Goal: Task Accomplishment & Management: Use online tool/utility

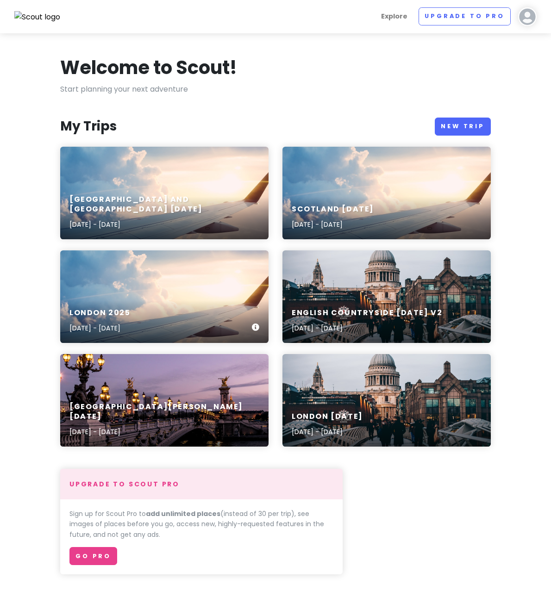
click at [145, 306] on div "[GEOGRAPHIC_DATA] [DATE], 2025 - [DATE]" at bounding box center [164, 321] width 208 height 44
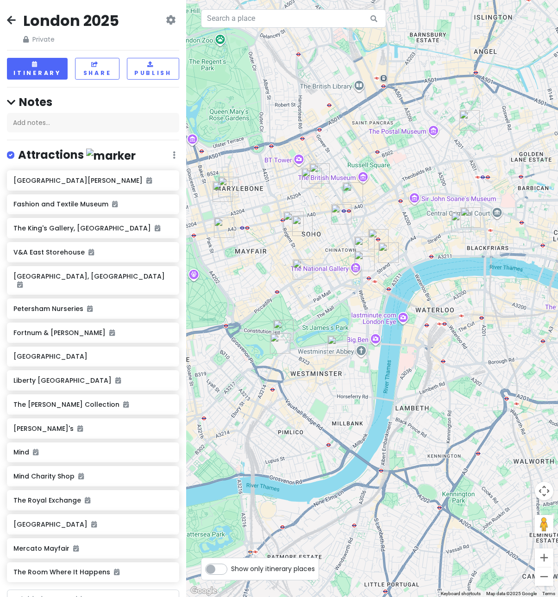
drag, startPoint x: 438, startPoint y: 150, endPoint x: 351, endPoint y: 467, distance: 329.1
click at [351, 467] on div at bounding box center [372, 298] width 372 height 597
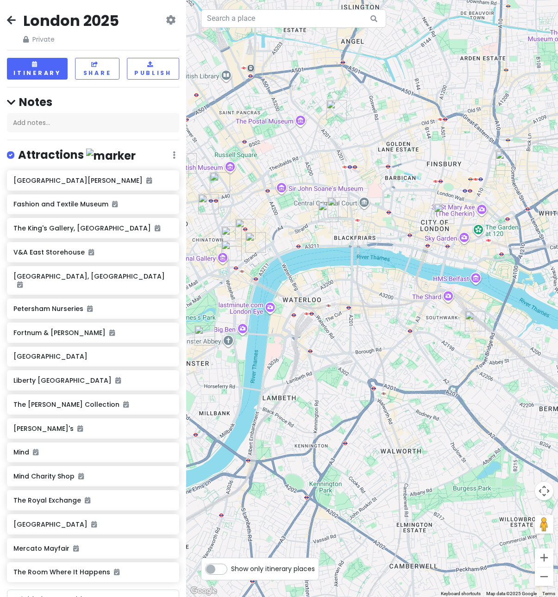
drag, startPoint x: 518, startPoint y: 443, endPoint x: 354, endPoint y: 432, distance: 165.1
click at [354, 432] on div at bounding box center [372, 298] width 372 height 597
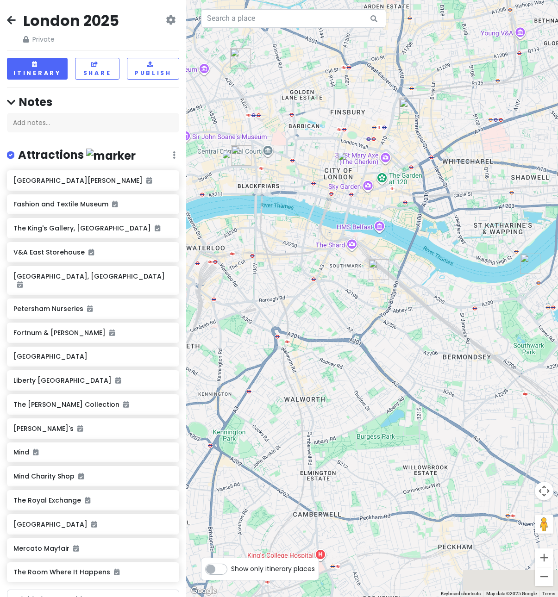
drag, startPoint x: 517, startPoint y: 393, endPoint x: 431, endPoint y: 347, distance: 97.3
click at [431, 347] on div at bounding box center [372, 298] width 372 height 597
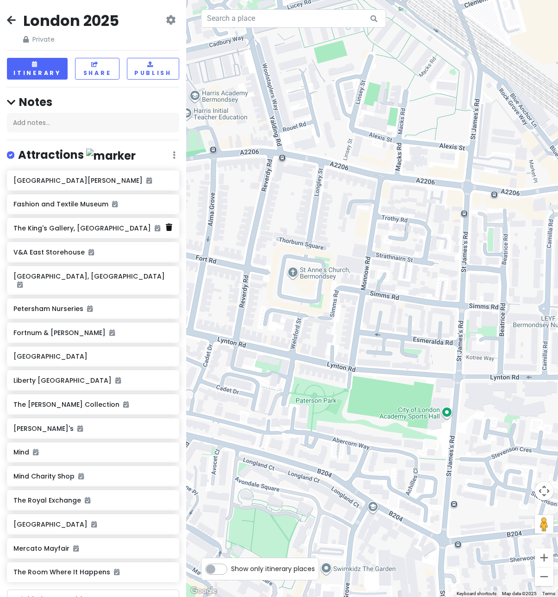
click at [166, 228] on icon at bounding box center [169, 227] width 6 height 7
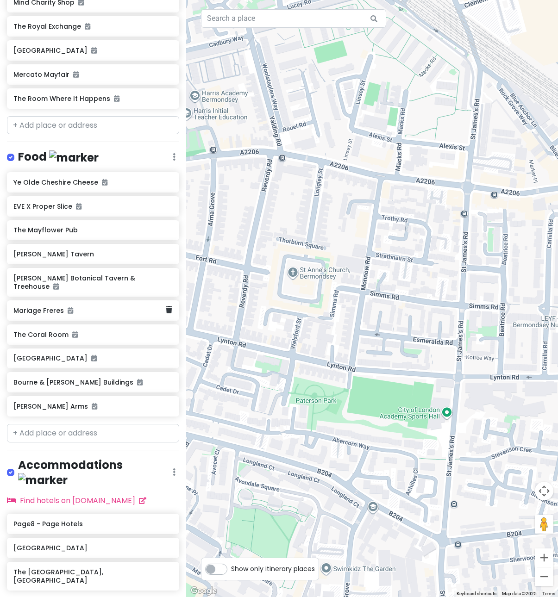
scroll to position [461, 0]
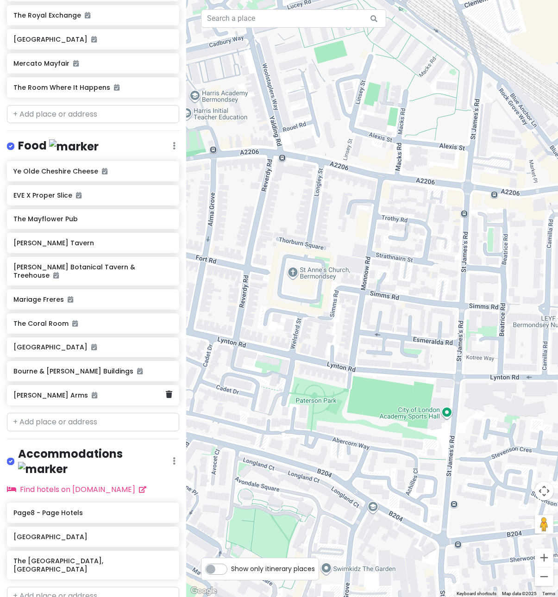
click at [165, 385] on div "[PERSON_NAME] Arms" at bounding box center [93, 395] width 172 height 20
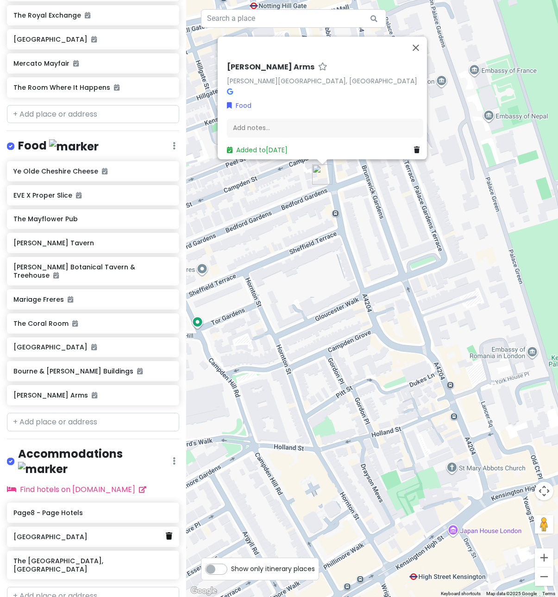
click at [166, 532] on icon at bounding box center [169, 535] width 6 height 7
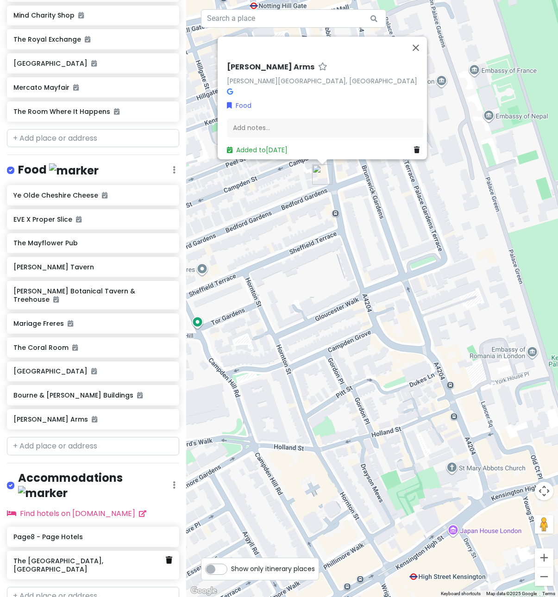
click at [166, 556] on icon at bounding box center [169, 559] width 6 height 7
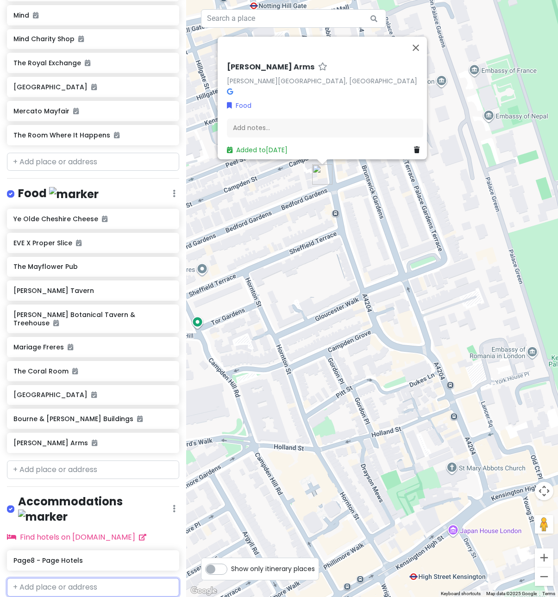
click at [52, 578] on input "text" at bounding box center [93, 587] width 172 height 19
paste input "[GEOGRAPHIC_DATA], [GEOGRAPHIC_DATA]"
type input "[GEOGRAPHIC_DATA], [GEOGRAPHIC_DATA]"
click at [52, 597] on span "Strathnairn St" at bounding box center [43, 608] width 48 height 9
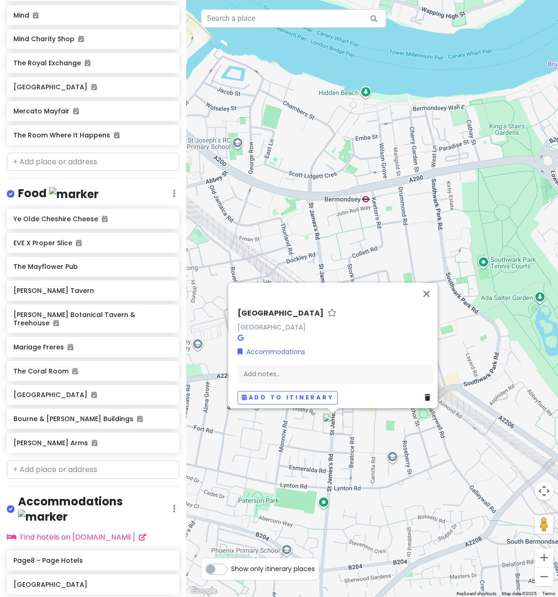
click at [255, 479] on div "[GEOGRAPHIC_DATA] Accommodations Add notes... Add to itinerary" at bounding box center [372, 298] width 372 height 597
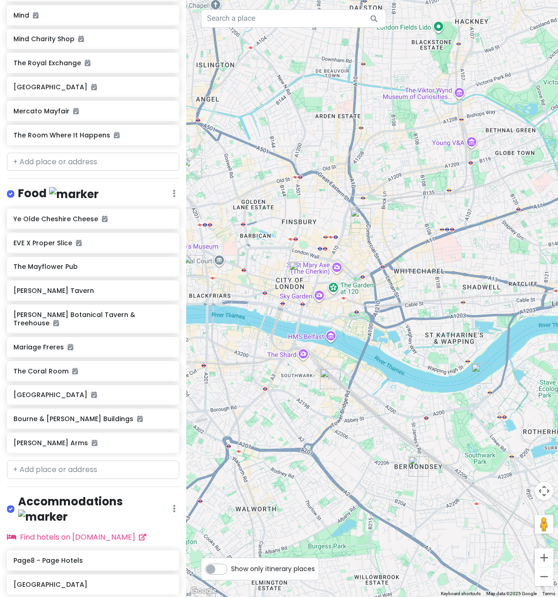
drag, startPoint x: 288, startPoint y: 313, endPoint x: 433, endPoint y: 323, distance: 145.2
click at [433, 323] on div at bounding box center [372, 298] width 372 height 597
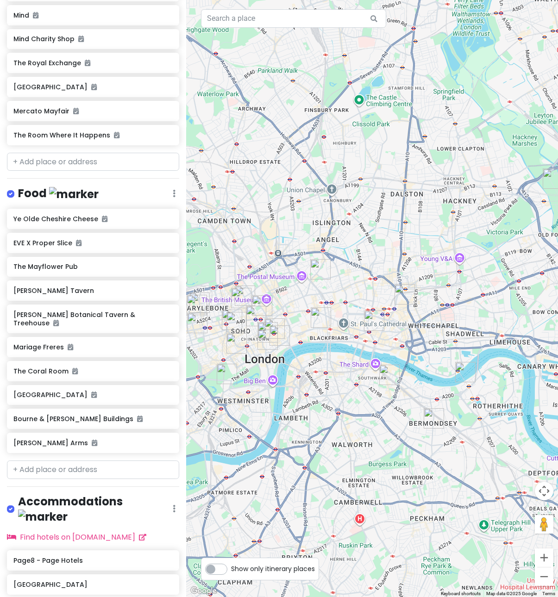
drag, startPoint x: 358, startPoint y: 452, endPoint x: 370, endPoint y: 449, distance: 12.1
click at [370, 449] on div at bounding box center [372, 298] width 372 height 597
click at [45, 154] on input "text" at bounding box center [93, 162] width 172 height 19
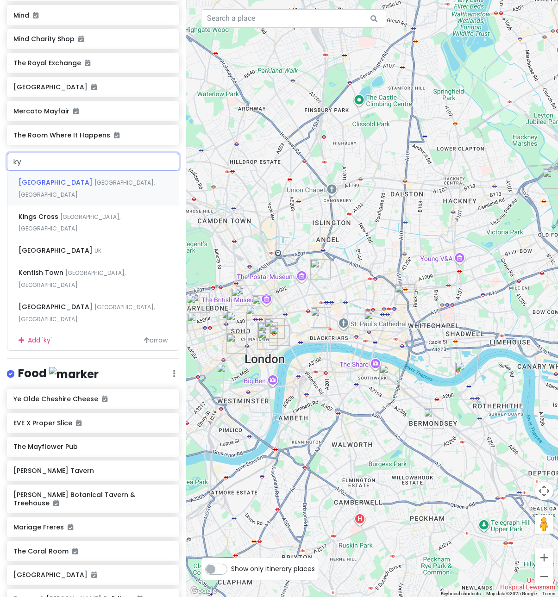
type input "kyo"
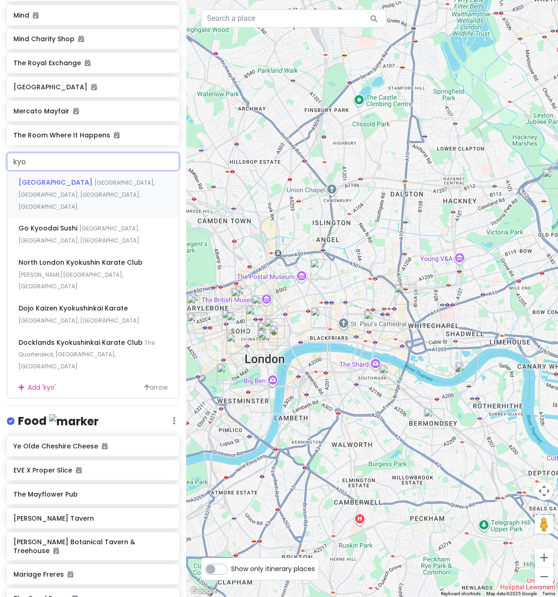
click at [46, 179] on div "[GEOGRAPHIC_DATA], [GEOGRAPHIC_DATA], [GEOGRAPHIC_DATA], [GEOGRAPHIC_DATA]" at bounding box center [92, 194] width 171 height 46
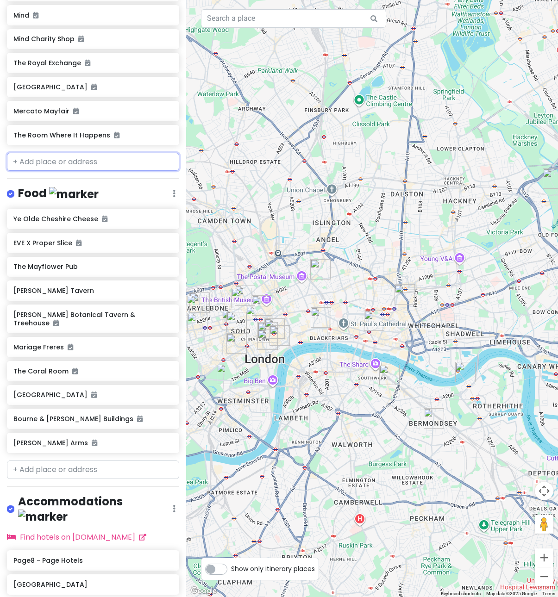
scroll to position [437, 0]
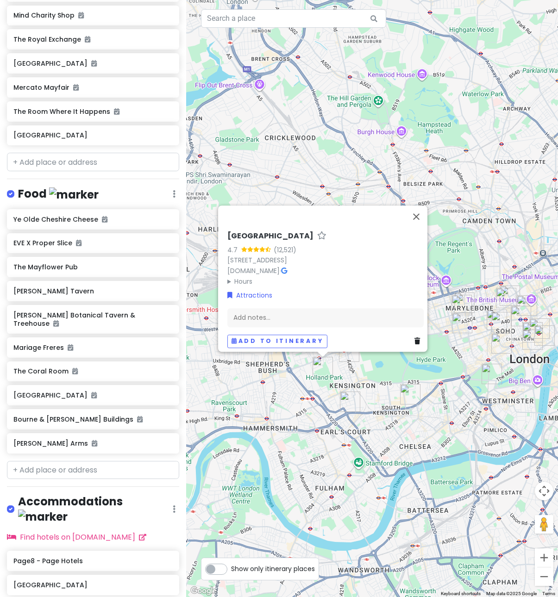
click at [400, 452] on div "[GEOGRAPHIC_DATA] [STREET_ADDRESS] [DOMAIN_NAME] · Hours [DATE] 7:30 AM – 8:00 …" at bounding box center [372, 298] width 372 height 597
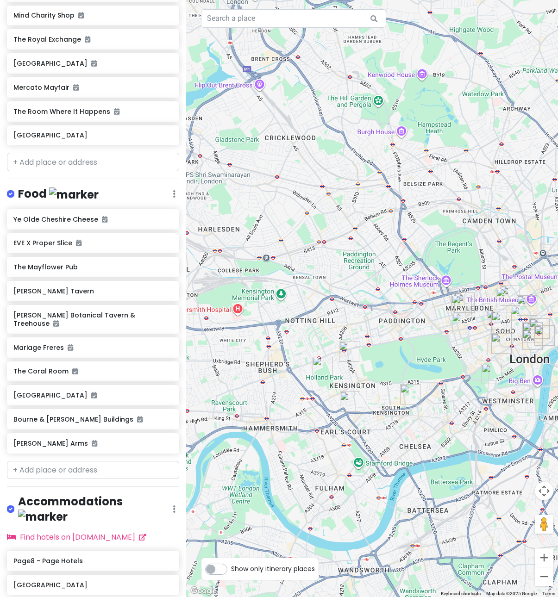
click at [349, 350] on img "Churchill Arms" at bounding box center [349, 352] width 28 height 28
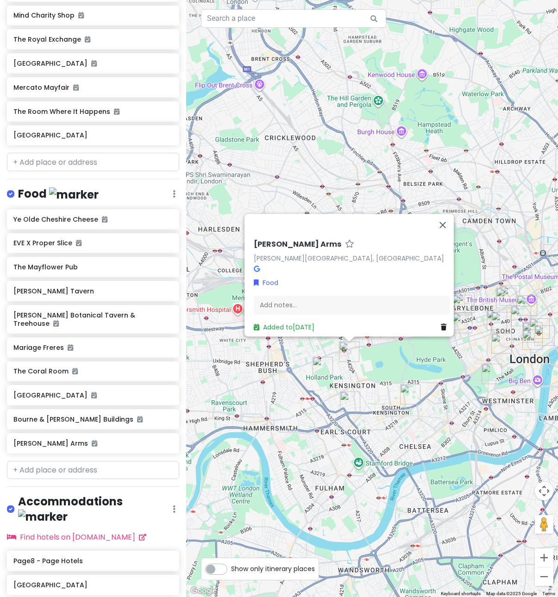
click at [407, 395] on img "Victoria and Albert Museum" at bounding box center [410, 394] width 28 height 28
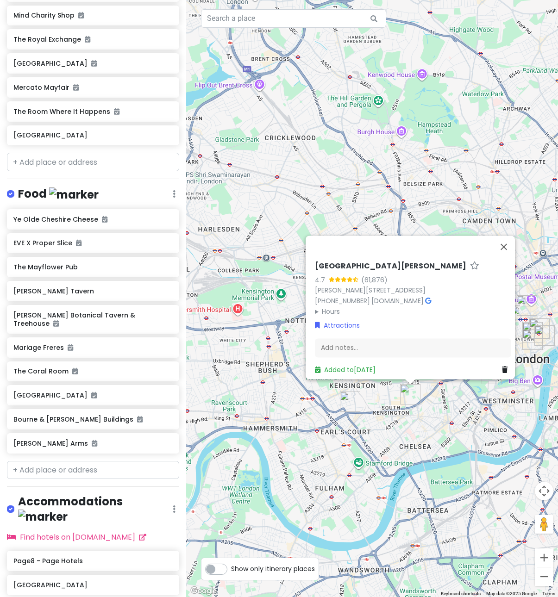
click at [427, 421] on div "[GEOGRAPHIC_DATA][PERSON_NAME] [STREET_ADDRESS][PERSON_NAME] [PHONE_NUMBER] · […" at bounding box center [372, 298] width 372 height 597
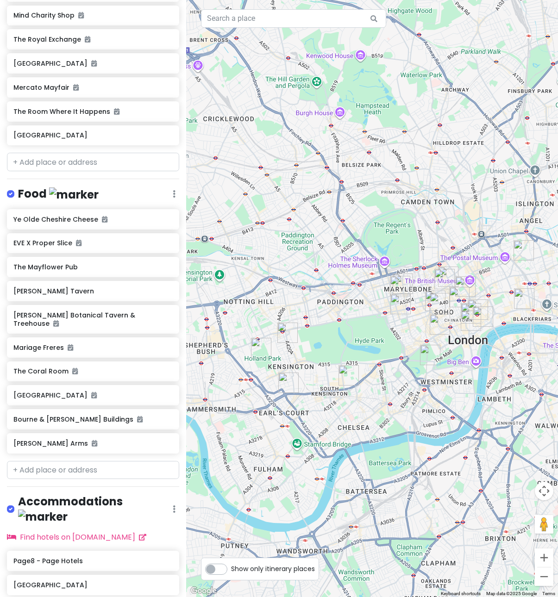
drag, startPoint x: 466, startPoint y: 424, endPoint x: 403, endPoint y: 405, distance: 65.3
click at [403, 405] on div at bounding box center [372, 298] width 372 height 597
click at [40, 156] on input "text" at bounding box center [93, 162] width 172 height 19
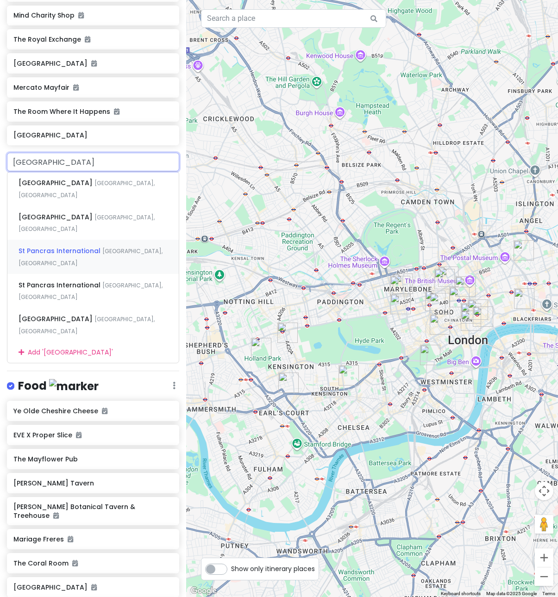
type input "st pan"
click at [82, 187] on span "St Pancras International" at bounding box center [57, 182] width 76 height 9
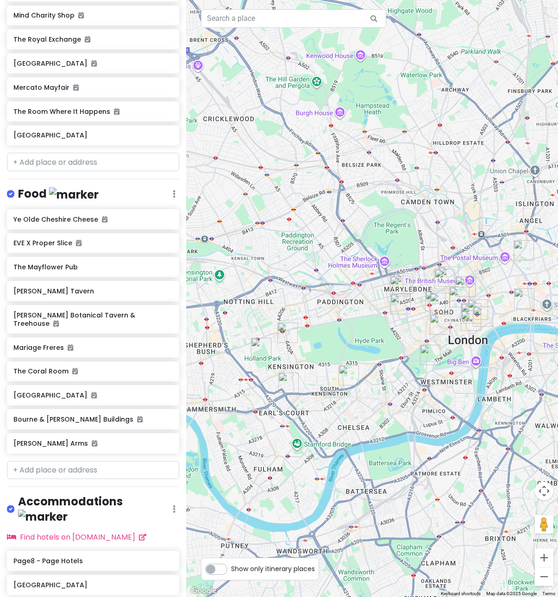
scroll to position [461, 0]
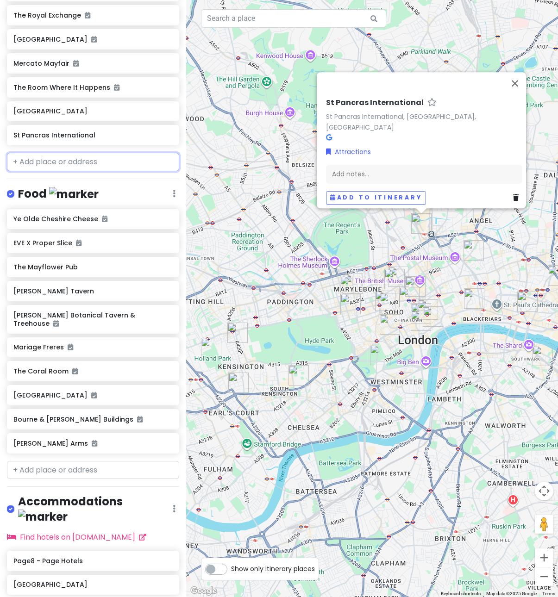
click at [76, 153] on input "text" at bounding box center [93, 162] width 172 height 19
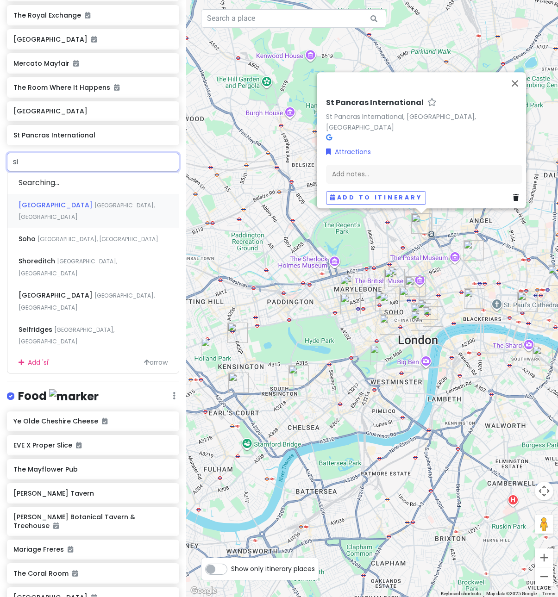
type input "sir"
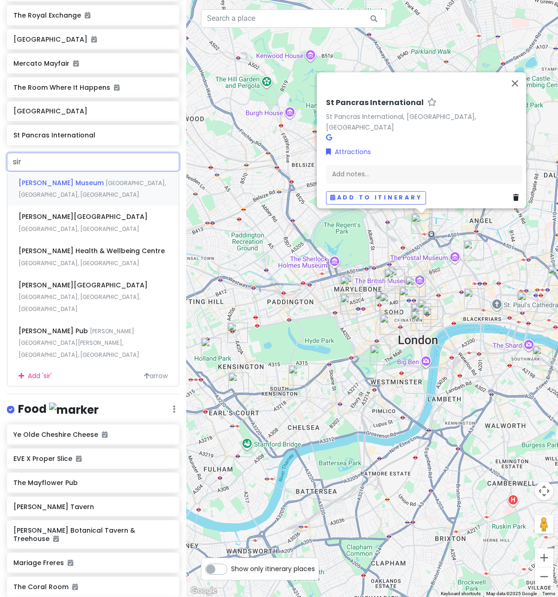
click at [73, 178] on span "[PERSON_NAME] Museum" at bounding box center [62, 182] width 87 height 9
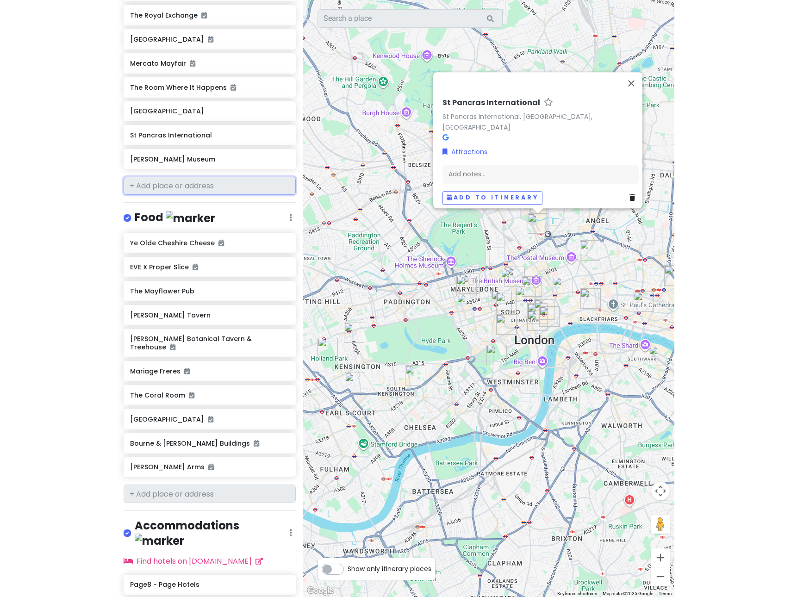
scroll to position [485, 0]
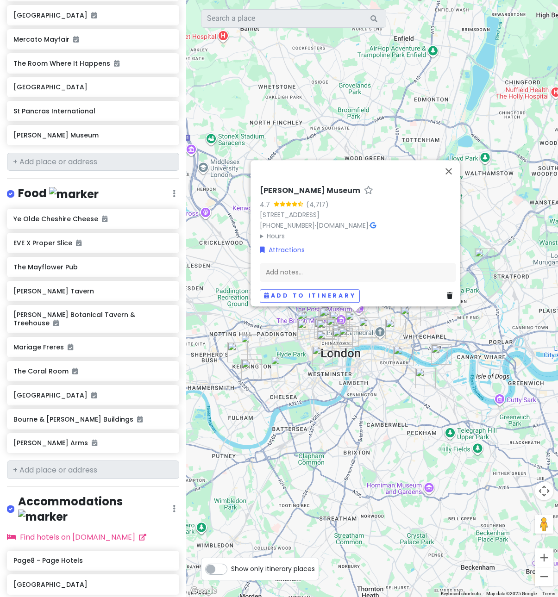
drag, startPoint x: 456, startPoint y: 354, endPoint x: 365, endPoint y: 381, distance: 95.2
click at [365, 381] on div "[PERSON_NAME] Museum 4.7 (4,717) [STREET_ADDRESS] [PHONE_NUMBER] · [DOMAIN_NAME…" at bounding box center [372, 298] width 372 height 597
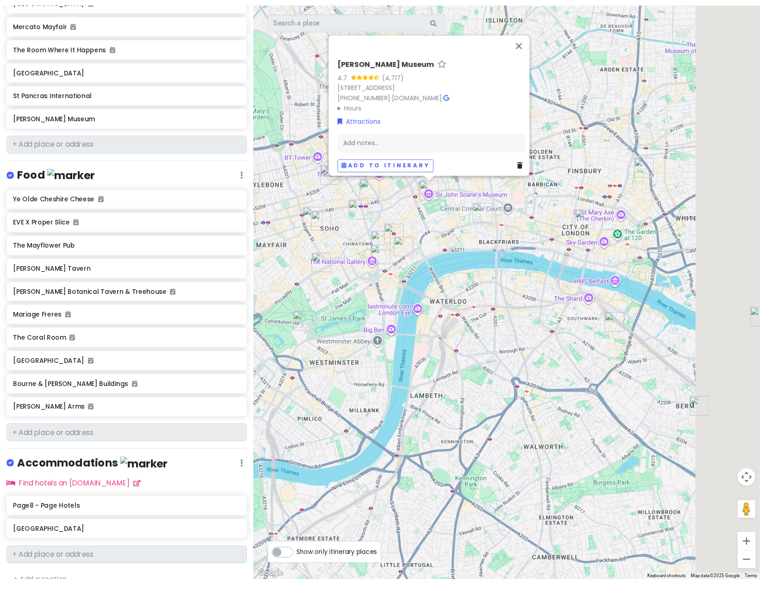
scroll to position [476, 0]
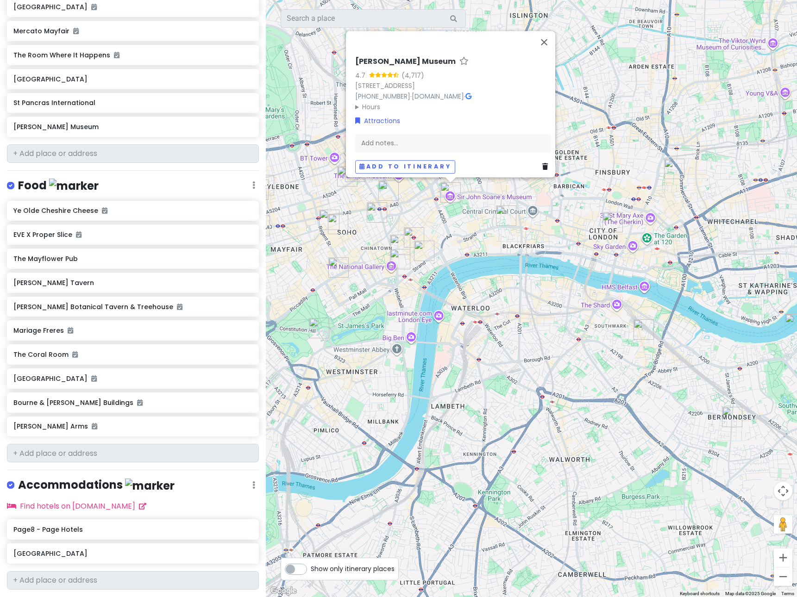
click at [530, 295] on div "[PERSON_NAME] Museum 4.7 (4,717) [STREET_ADDRESS] [PHONE_NUMBER] · [DOMAIN_NAME…" at bounding box center [531, 298] width 531 height 597
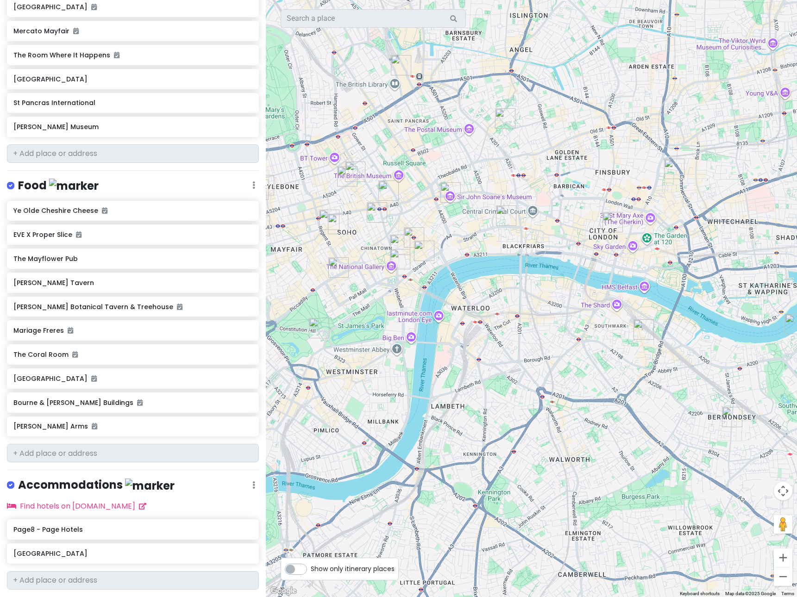
click at [503, 214] on img "Ye Olde Cheshire Cheese" at bounding box center [506, 216] width 28 height 28
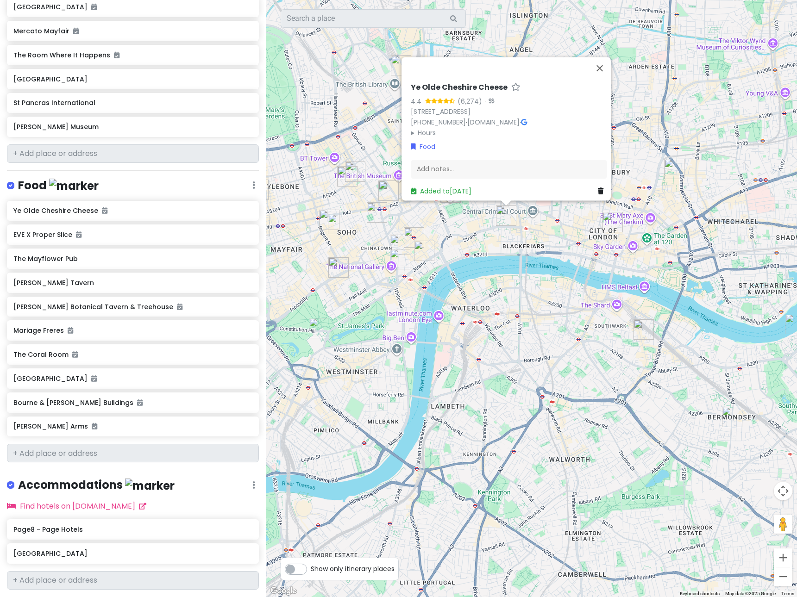
click at [503, 214] on img "Ye Olde Cheshire Cheese" at bounding box center [506, 216] width 28 height 28
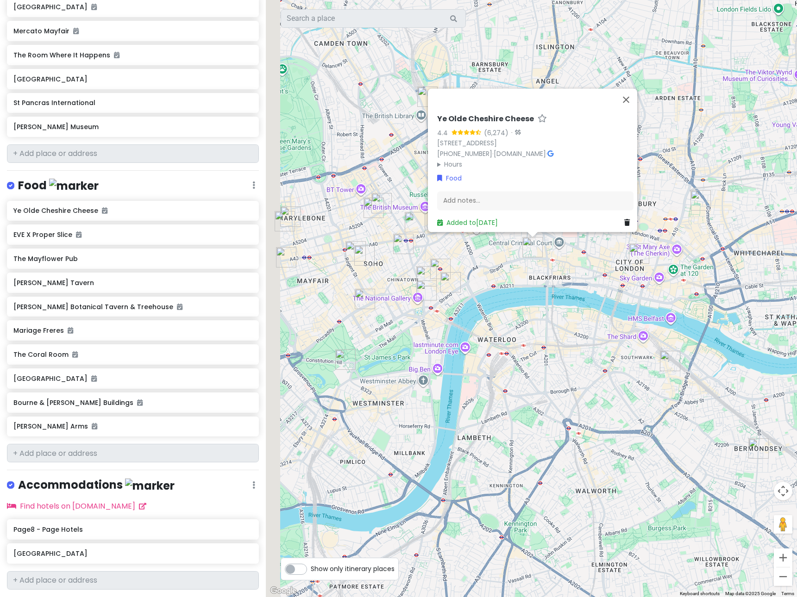
drag, startPoint x: 464, startPoint y: 236, endPoint x: 500, endPoint y: 281, distance: 58.0
click at [500, 281] on div "To navigate, press the arrow keys. Ye Olde Cheshire Cheese 4.4 (6,274) · [STREE…" at bounding box center [531, 298] width 531 height 597
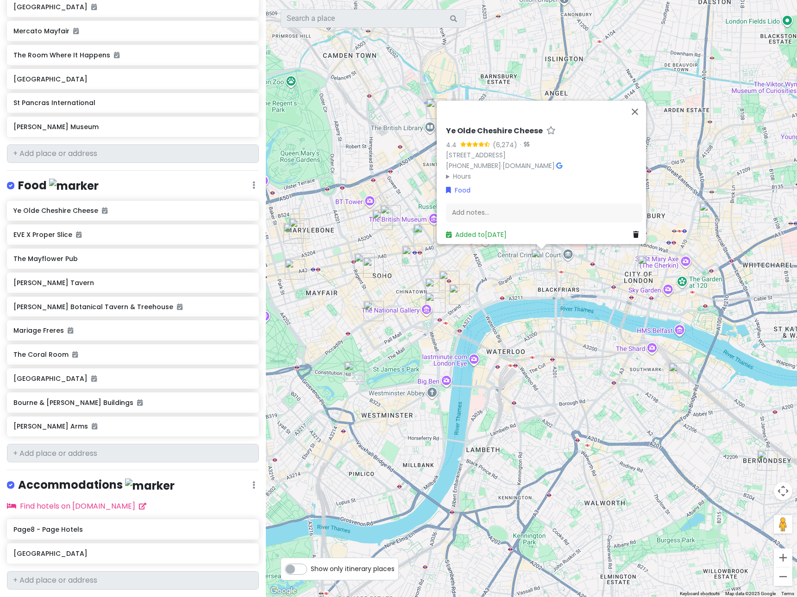
click at [480, 293] on div "Ye Olde Cheshire Cheese 4.4 (6,274) · [STREET_ADDRESS] [PHONE_NUMBER] · [DOMAIN…" at bounding box center [531, 298] width 531 height 597
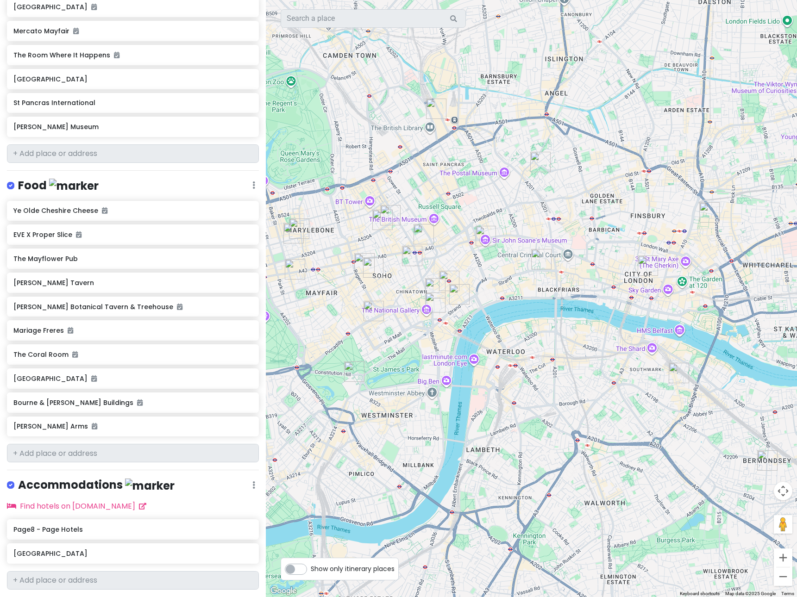
click at [445, 276] on img "Mr Fogg's Tavern" at bounding box center [435, 288] width 28 height 28
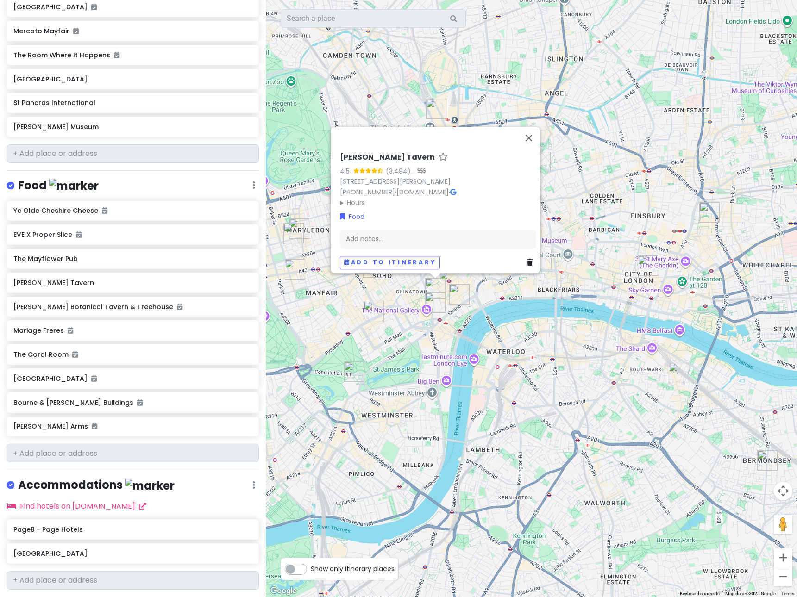
click at [483, 283] on div "[PERSON_NAME] Tavern 4.5 (3,494) · [STREET_ADDRESS][PERSON_NAME] [PHONE_NUMBER]…" at bounding box center [531, 298] width 531 height 597
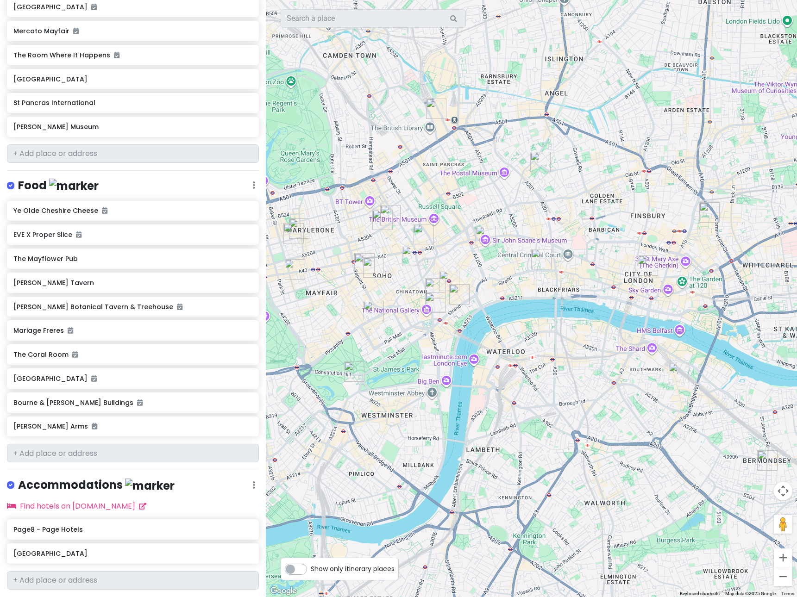
click at [460, 294] on img "Vaudeville Theatre" at bounding box center [459, 294] width 28 height 28
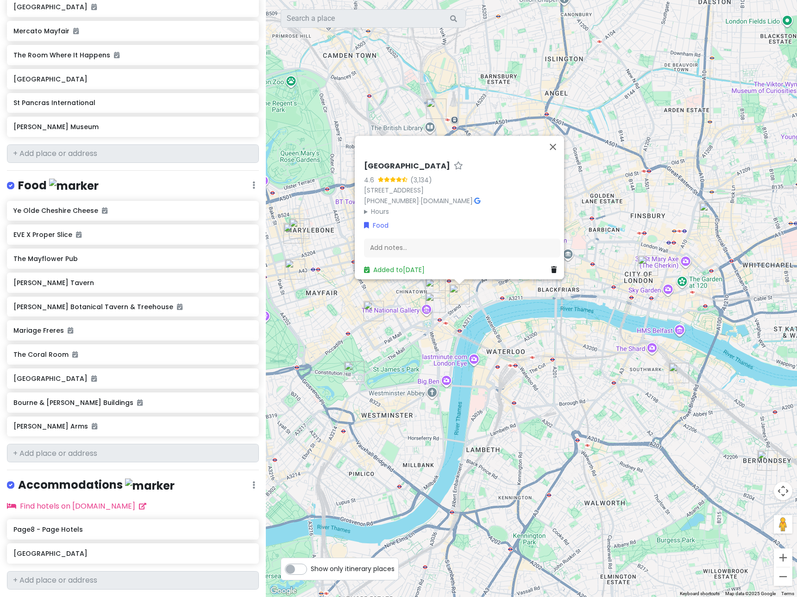
click at [486, 288] on div "[GEOGRAPHIC_DATA] 4.6 (3,134) [GEOGRAPHIC_DATA] 0NH, [GEOGRAPHIC_DATA] [PHONE_N…" at bounding box center [531, 298] width 531 height 597
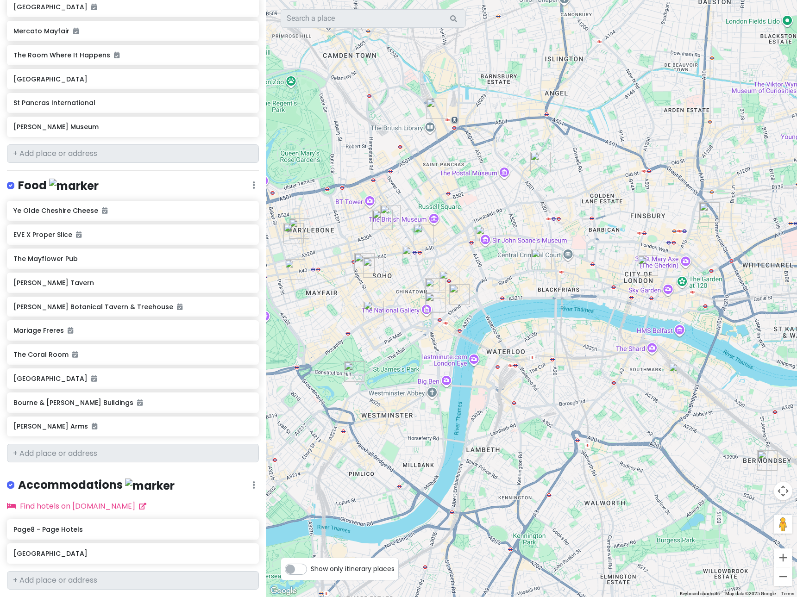
click at [406, 259] on img "The Room Where It Happens" at bounding box center [412, 256] width 28 height 28
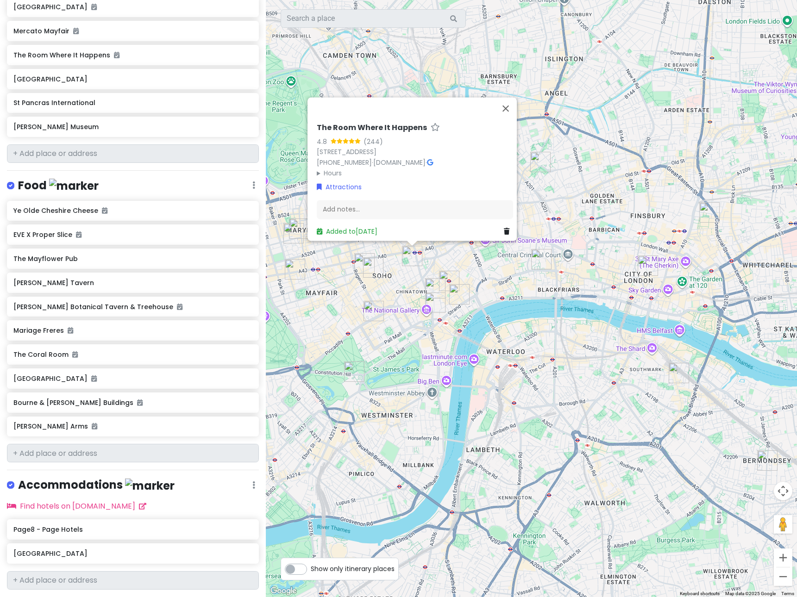
click at [406, 259] on img "The Room Where It Happens" at bounding box center [412, 256] width 28 height 28
click at [491, 259] on div "To navigate, press the arrow keys. The Room Where It Happens 4.8 (244) [STREET_…" at bounding box center [531, 298] width 531 height 597
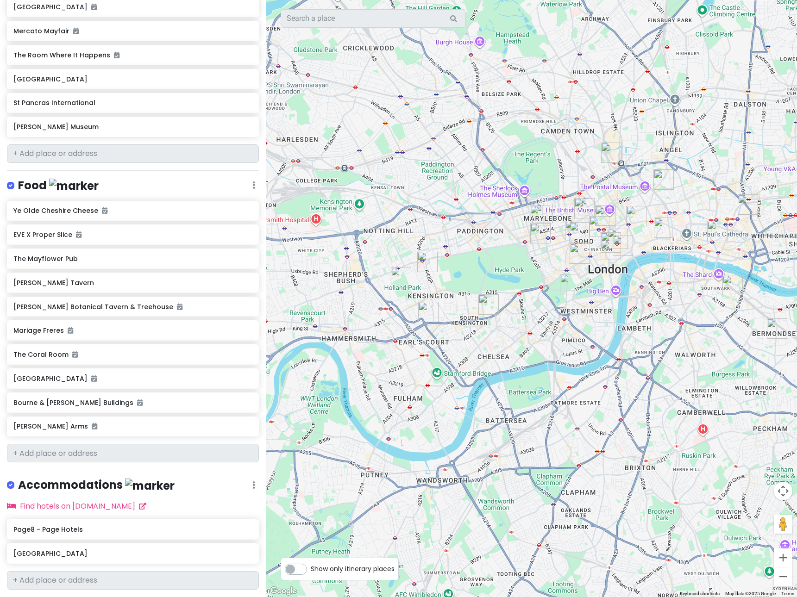
drag, startPoint x: 367, startPoint y: 296, endPoint x: 627, endPoint y: 279, distance: 260.7
click at [557, 279] on div at bounding box center [531, 298] width 531 height 597
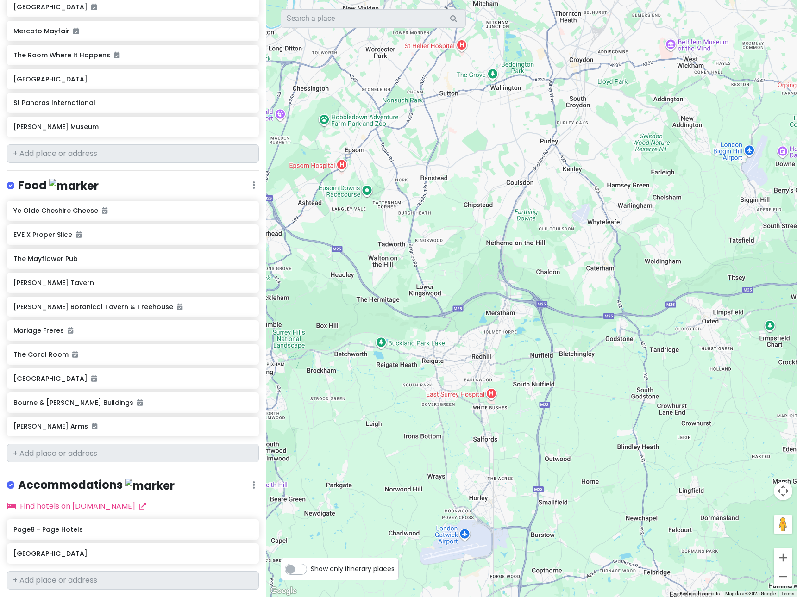
drag, startPoint x: 692, startPoint y: 489, endPoint x: 572, endPoint y: -7, distance: 510.5
click at [557, 0] on html "London 2025 Private Change Dates Make a Copy Delete Trip Go Pro ⚡️ Give Feedbac…" at bounding box center [398, 298] width 797 height 597
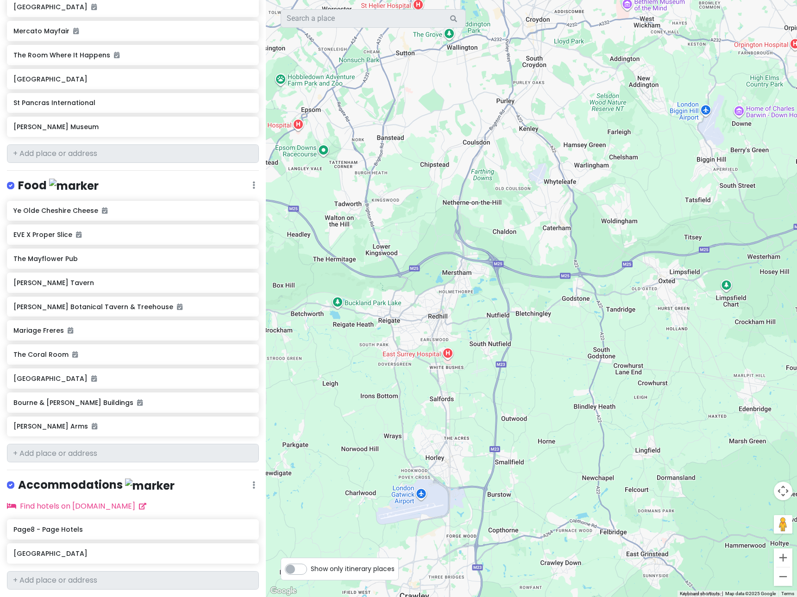
drag, startPoint x: 610, startPoint y: 476, endPoint x: 572, endPoint y: 433, distance: 57.4
click at [557, 435] on div at bounding box center [531, 298] width 531 height 597
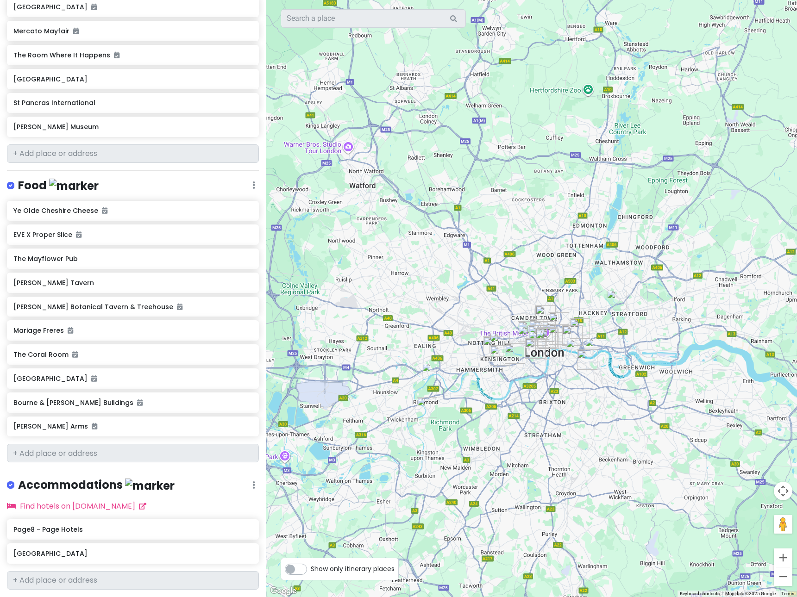
drag, startPoint x: 574, startPoint y: 234, endPoint x: 579, endPoint y: 501, distance: 267.1
click at [557, 501] on div at bounding box center [531, 298] width 531 height 597
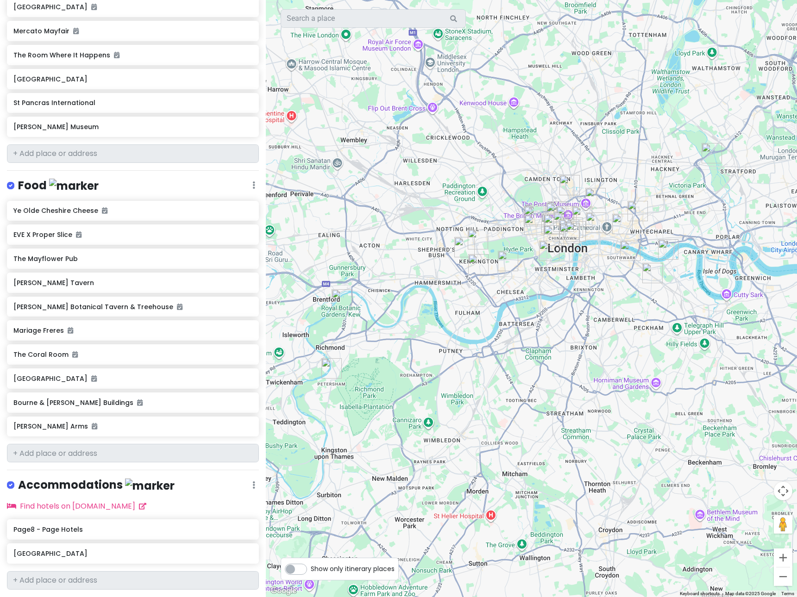
drag, startPoint x: 560, startPoint y: 404, endPoint x: 624, endPoint y: 426, distance: 68.1
click at [557, 426] on div at bounding box center [531, 298] width 531 height 597
click at [557, 151] on img "V&A East Storehouse" at bounding box center [712, 154] width 28 height 28
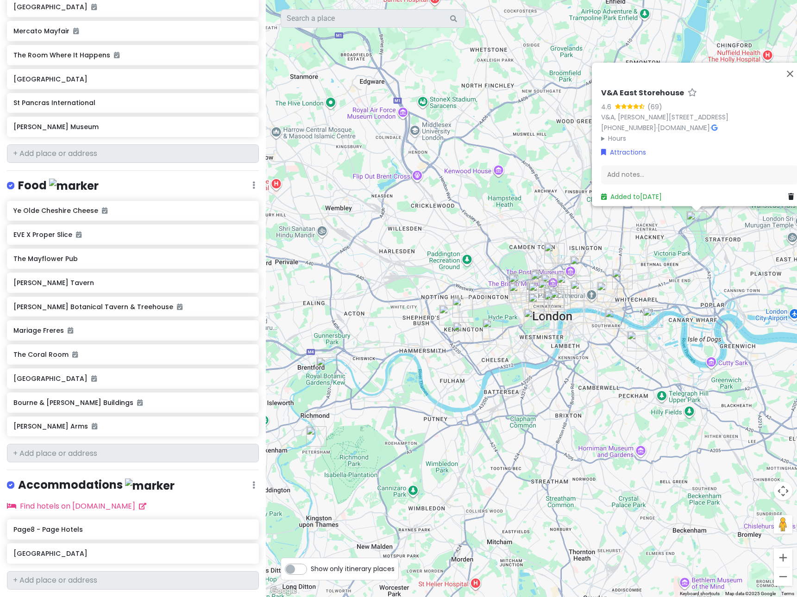
drag, startPoint x: 605, startPoint y: 244, endPoint x: 632, endPoint y: 259, distance: 31.3
click at [557, 259] on div "V&A East Storehouse 4.6 (69) V&A, [PERSON_NAME][GEOGRAPHIC_DATA], [GEOGRAPHIC_D…" at bounding box center [531, 298] width 531 height 597
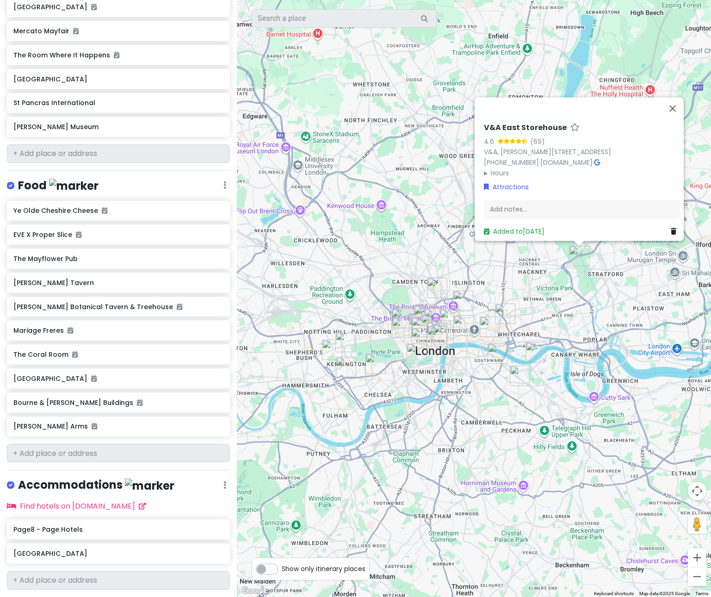
drag, startPoint x: 536, startPoint y: 393, endPoint x: 475, endPoint y: 428, distance: 70.3
click at [475, 428] on div "V&A East Storehouse 4.6 (69) V&A, [PERSON_NAME][GEOGRAPHIC_DATA], [GEOGRAPHIC_D…" at bounding box center [474, 298] width 474 height 597
click at [557, 330] on div "V&A East Storehouse 4.6 (69) V&A, [PERSON_NAME][GEOGRAPHIC_DATA], [GEOGRAPHIC_D…" at bounding box center [474, 298] width 474 height 597
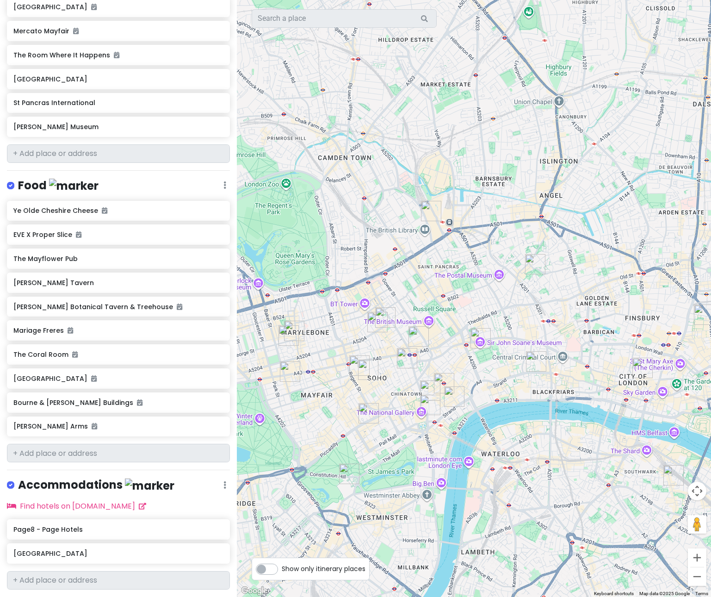
click at [386, 312] on img "Mr Fogg's Botanical Tavern & Treehouse" at bounding box center [378, 322] width 28 height 28
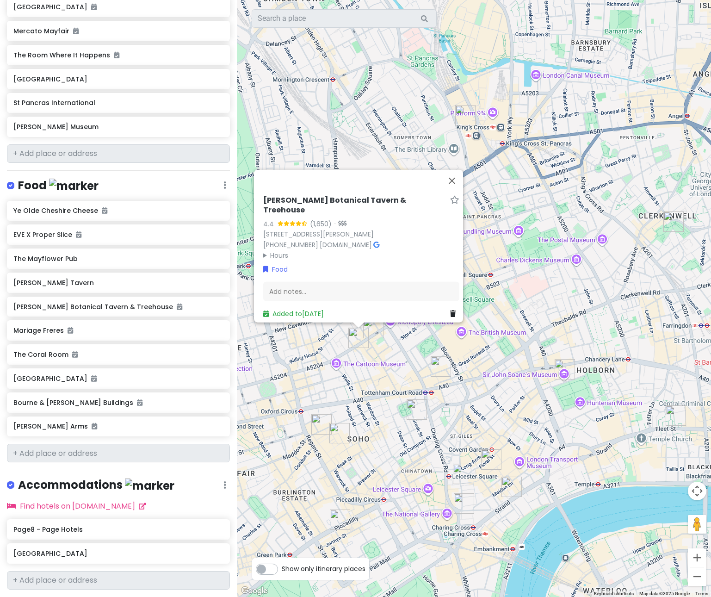
click at [374, 329] on img "Mind Charity Shop" at bounding box center [374, 328] width 28 height 28
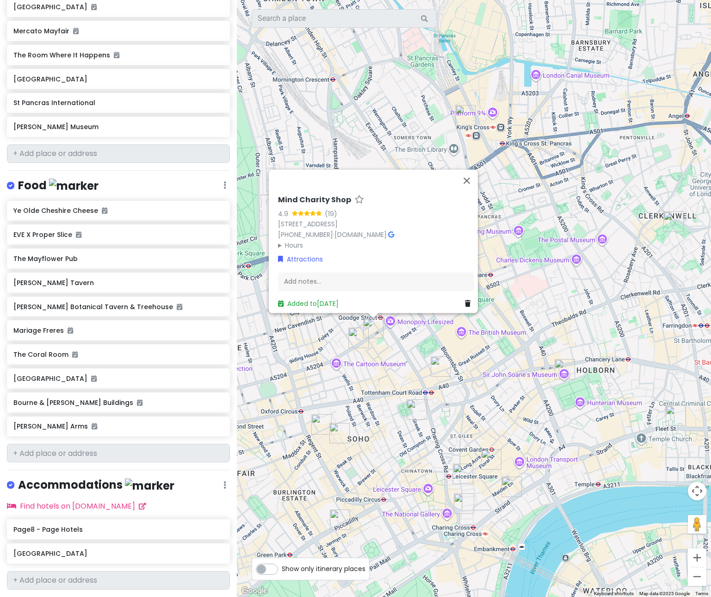
click at [342, 432] on img "Mind" at bounding box center [340, 433] width 28 height 28
click at [337, 431] on img "Mind" at bounding box center [340, 433] width 28 height 28
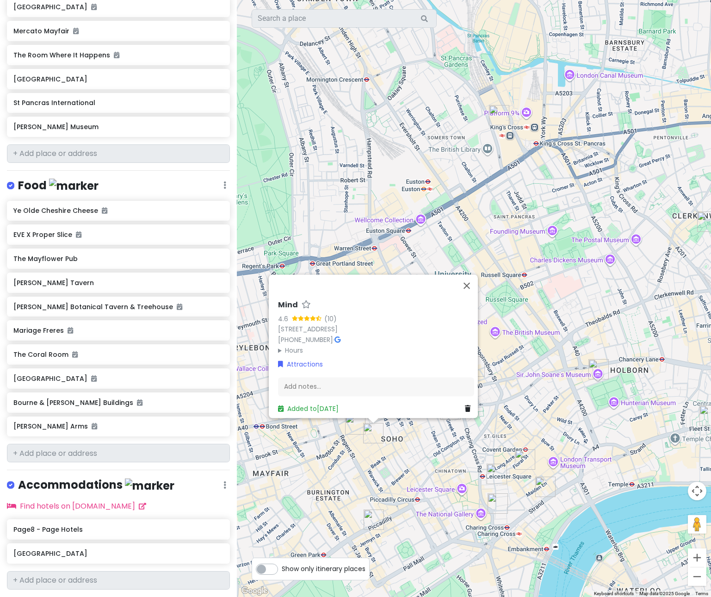
click at [414, 439] on div "Mind 4.6 (10) [STREET_ADDRESS] [PHONE_NUMBER] · Hours [DATE] 11:00 AM – 7:00 PM…" at bounding box center [474, 298] width 474 height 597
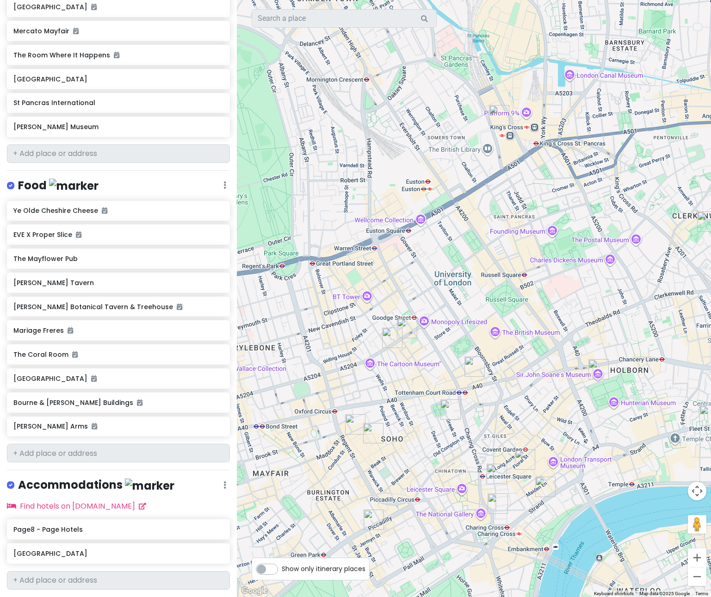
click at [450, 408] on img "The Room Where It Happens" at bounding box center [451, 410] width 28 height 28
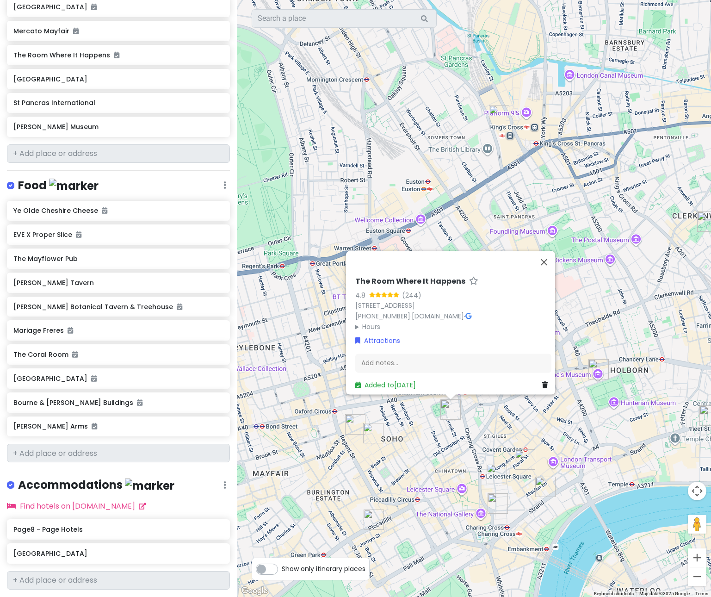
click at [433, 432] on div "The Room Where It Happens 4.8 (244) [STREET_ADDRESS] [PHONE_NUMBER] · [DOMAIN_N…" at bounding box center [474, 298] width 474 height 597
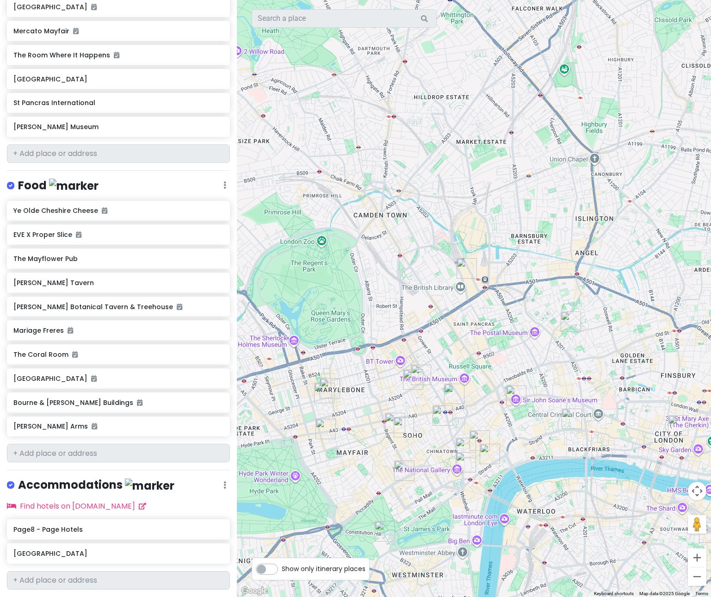
click at [330, 385] on img "The Wallace Collection" at bounding box center [325, 393] width 28 height 28
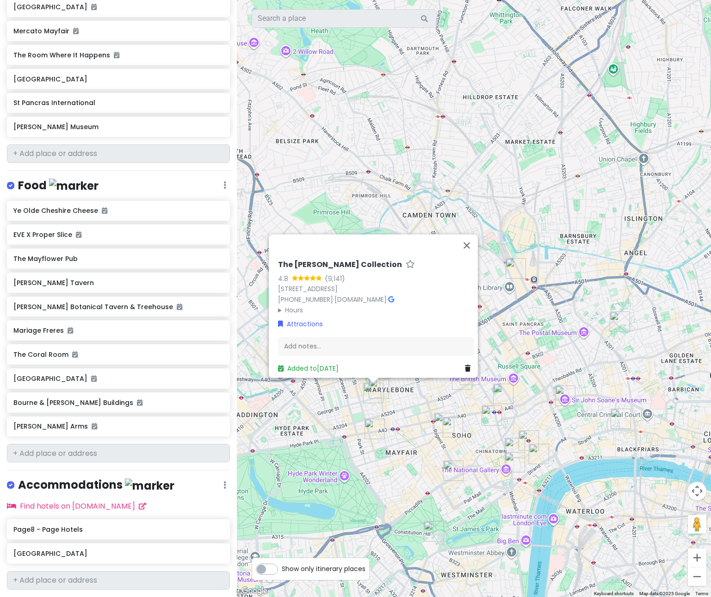
click at [372, 393] on img "The Wallace Collection" at bounding box center [374, 393] width 28 height 28
click at [381, 380] on img "The Wallace Collection" at bounding box center [374, 393] width 28 height 28
click at [380, 381] on img "The Wallace Collection" at bounding box center [374, 393] width 28 height 28
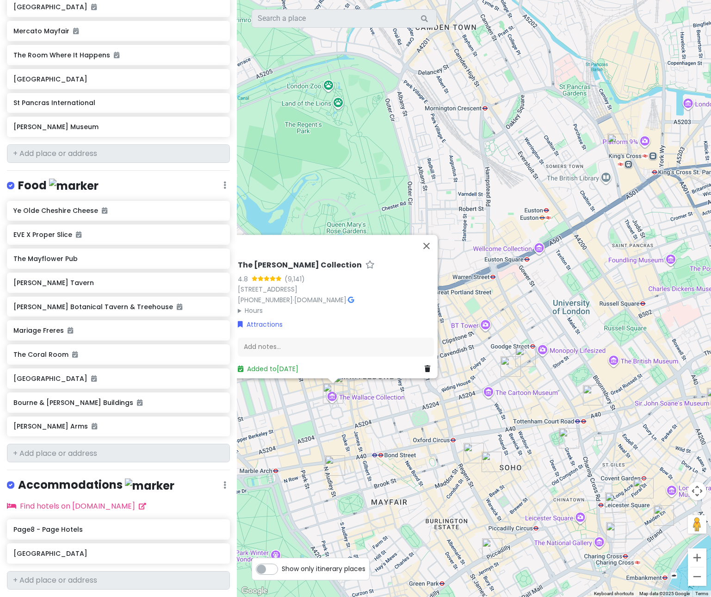
click at [344, 384] on img "The Wallace Collection" at bounding box center [333, 394] width 28 height 28
click at [424, 416] on div "To navigate, press the arrow keys. The [PERSON_NAME] Collection 4.8 (9,141) [ST…" at bounding box center [474, 298] width 474 height 597
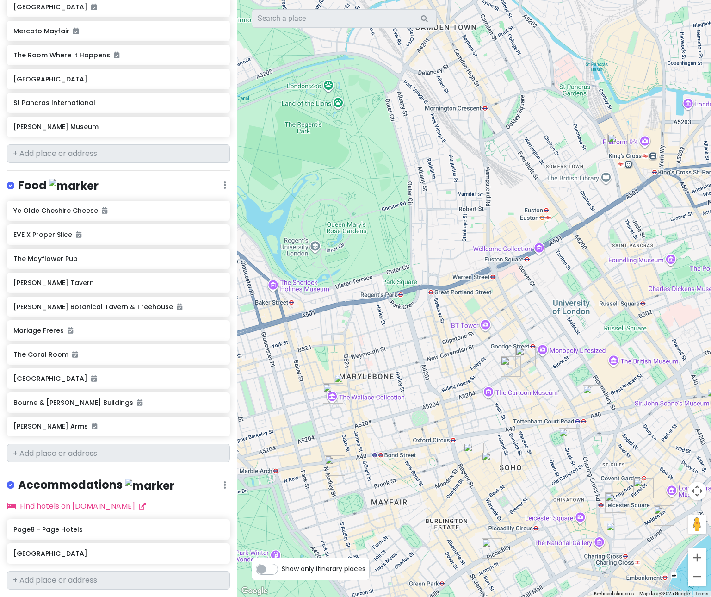
click at [343, 380] on img "The Wallace Collection" at bounding box center [333, 394] width 28 height 28
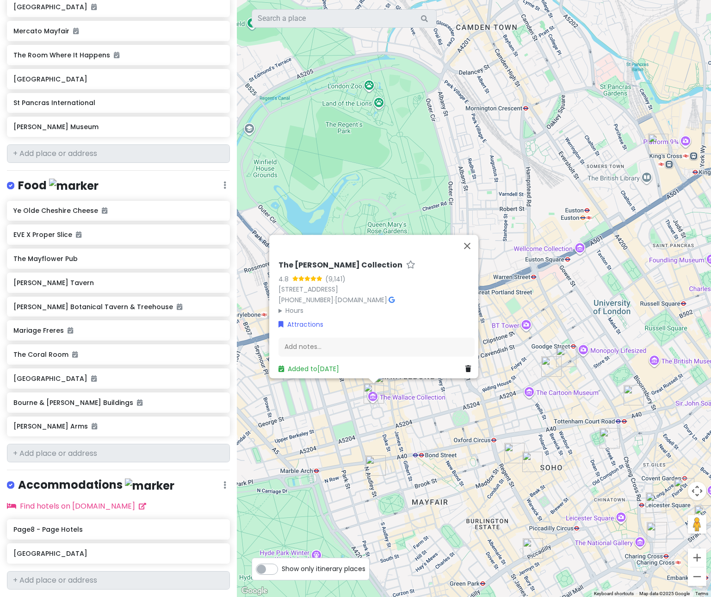
click at [413, 415] on div "The [PERSON_NAME] Collection 4.8 (9,141) [STREET_ADDRESS] [PHONE_NUMBER] · [DOM…" at bounding box center [474, 298] width 474 height 597
click at [365, 393] on img "The Wallace Collection" at bounding box center [374, 394] width 28 height 28
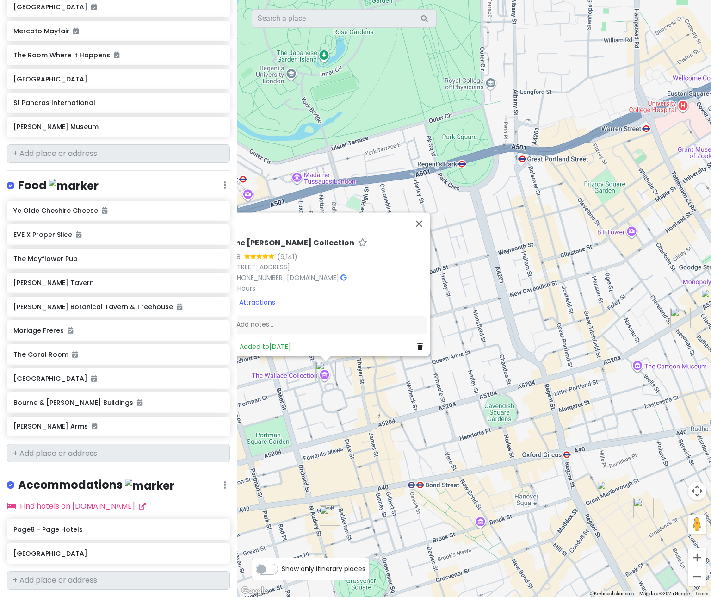
click at [424, 421] on div "To navigate, press the arrow keys. The [PERSON_NAME] Collection 4.8 (9,141) [ST…" at bounding box center [474, 298] width 474 height 597
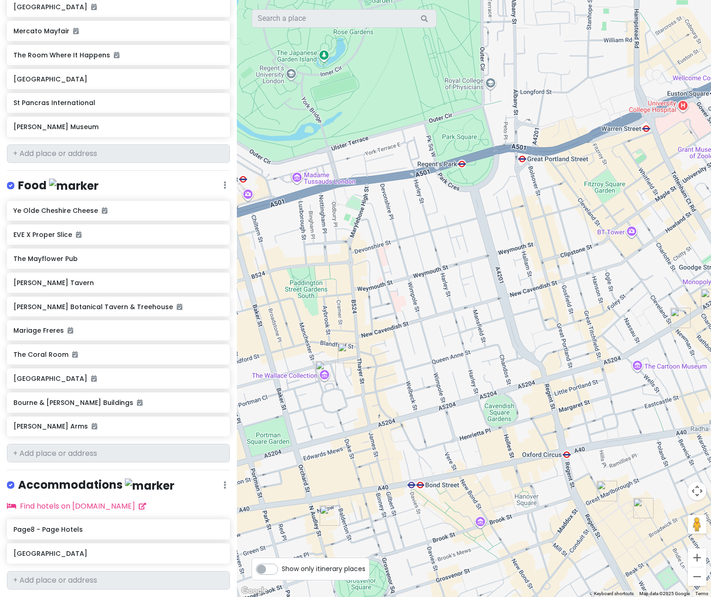
click at [345, 344] on img "Barnardo's" at bounding box center [348, 353] width 28 height 28
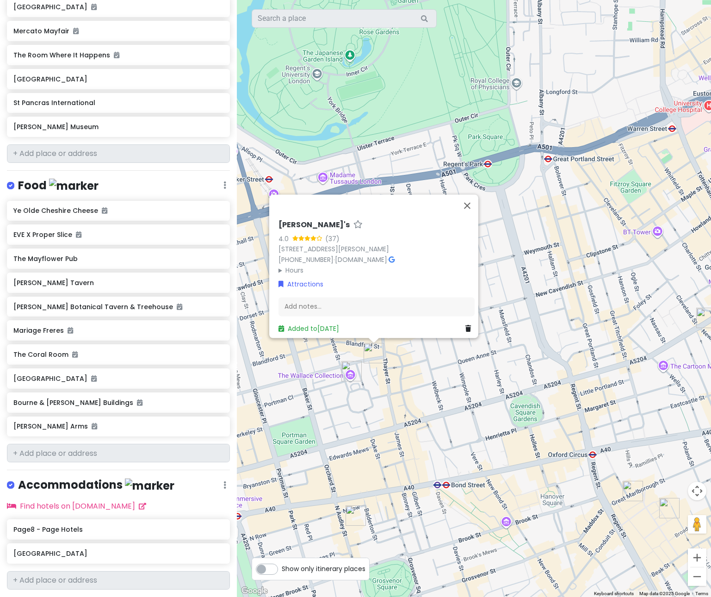
click at [424, 387] on div "Barnardo's 4.0 (37) [STREET_ADDRESS][PERSON_NAME] [PHONE_NUMBER] · [DOMAIN_NAME…" at bounding box center [474, 298] width 474 height 597
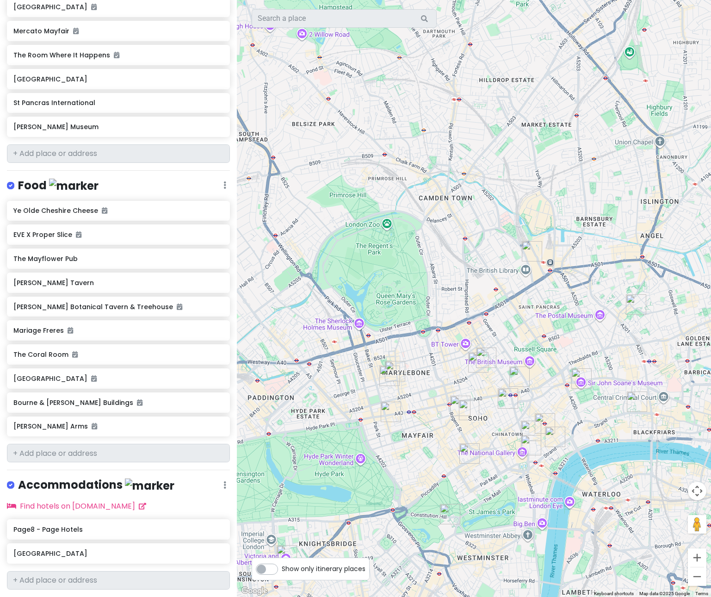
drag, startPoint x: 578, startPoint y: 495, endPoint x: 487, endPoint y: 472, distance: 93.6
click at [488, 470] on div at bounding box center [474, 298] width 474 height 597
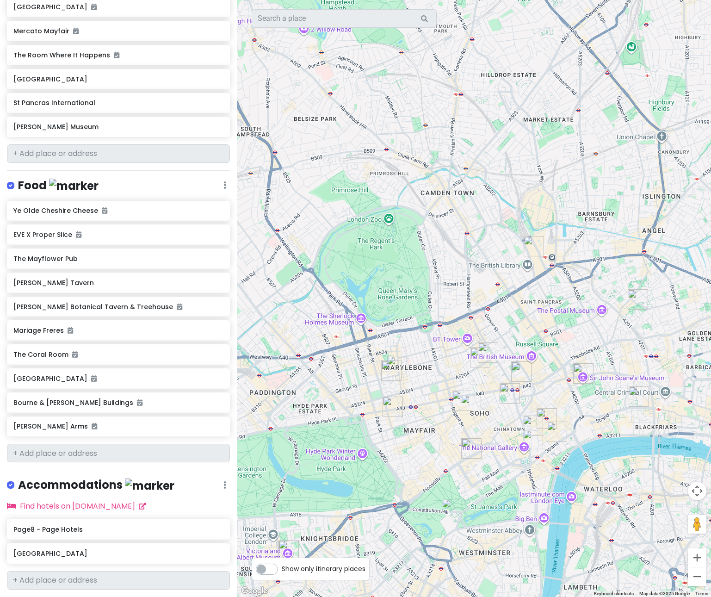
click at [447, 506] on img "Buckingham Palace" at bounding box center [452, 509] width 28 height 28
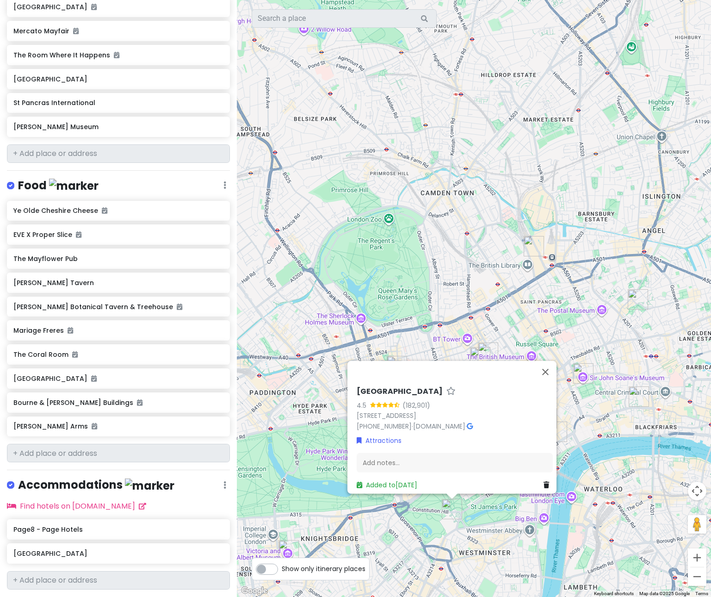
click at [447, 506] on img "Buckingham Palace" at bounding box center [452, 509] width 28 height 28
click at [557, 459] on div "To navigate, press the arrow keys. [STREET_ADDRESS] [PHONE_NUMBER] · [DOMAIN_NA…" at bounding box center [474, 298] width 474 height 597
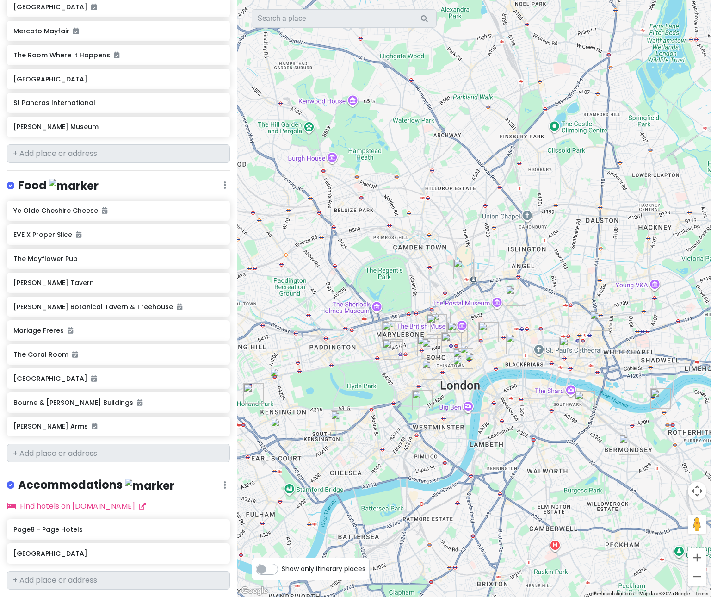
drag, startPoint x: 624, startPoint y: 438, endPoint x: 534, endPoint y: 391, distance: 102.3
click at [534, 391] on div at bounding box center [474, 298] width 474 height 597
click at [478, 360] on img "Vaudeville Theatre" at bounding box center [475, 362] width 28 height 28
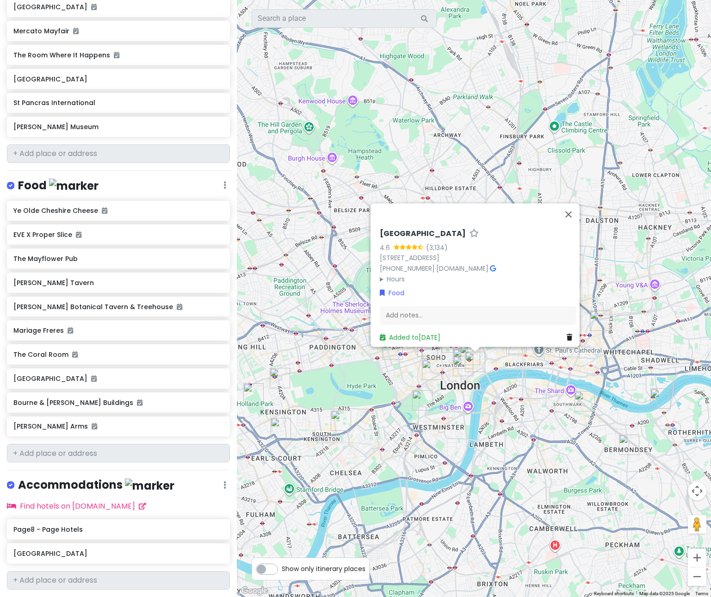
click at [505, 411] on div "[GEOGRAPHIC_DATA] 4.6 (3,134) [GEOGRAPHIC_DATA] 0NH, [GEOGRAPHIC_DATA] [PHONE_N…" at bounding box center [474, 298] width 474 height 597
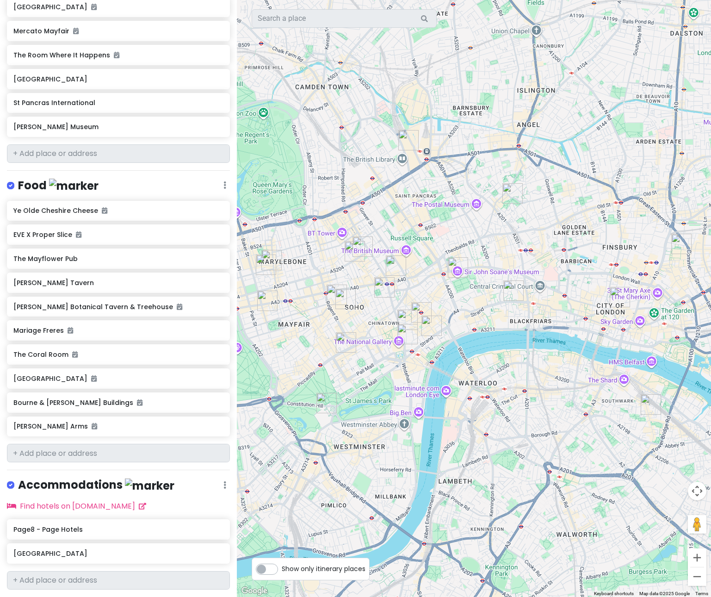
click at [557, 297] on img "The Royal Exchange" at bounding box center [620, 297] width 28 height 28
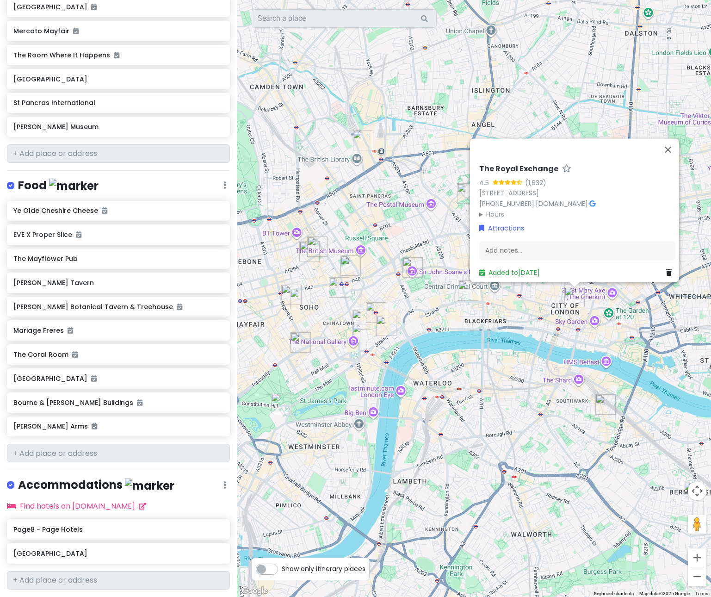
click at [557, 336] on div "The Royal Exchange 4.5 (1,632) [GEOGRAPHIC_DATA] 3LL, [GEOGRAPHIC_DATA] [PHONE_…" at bounding box center [474, 298] width 474 height 597
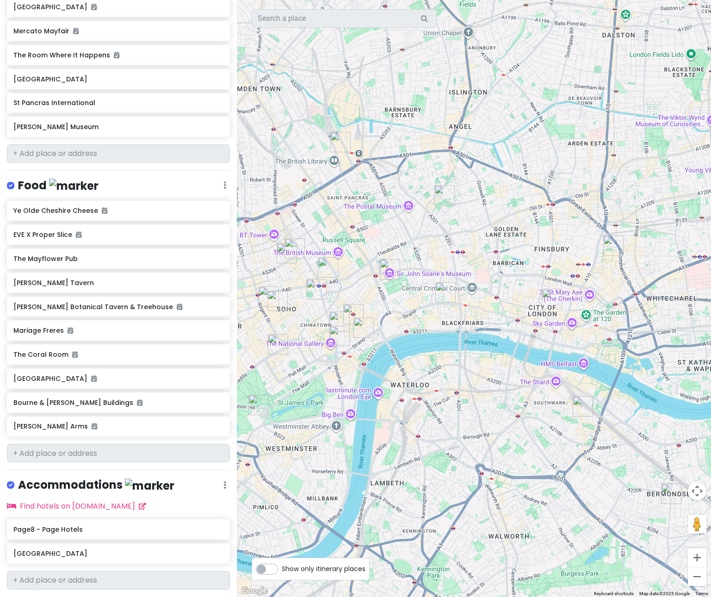
drag, startPoint x: 632, startPoint y: 272, endPoint x: 606, endPoint y: 274, distance: 26.0
click at [557, 274] on div at bounding box center [474, 298] width 474 height 597
click at [361, 323] on img "Vaudeville Theatre" at bounding box center [364, 328] width 28 height 28
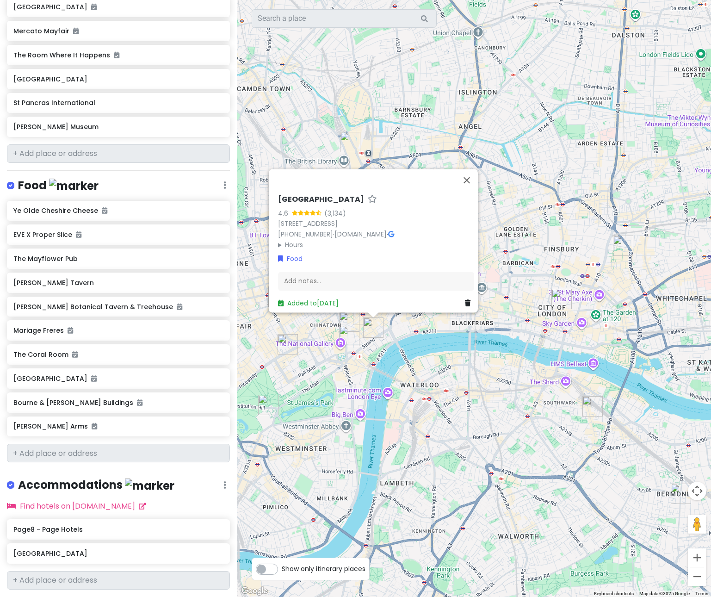
click at [518, 307] on div "[GEOGRAPHIC_DATA] 4.6 (3,134) [GEOGRAPHIC_DATA] 0NH, [GEOGRAPHIC_DATA] [PHONE_N…" at bounding box center [474, 298] width 474 height 597
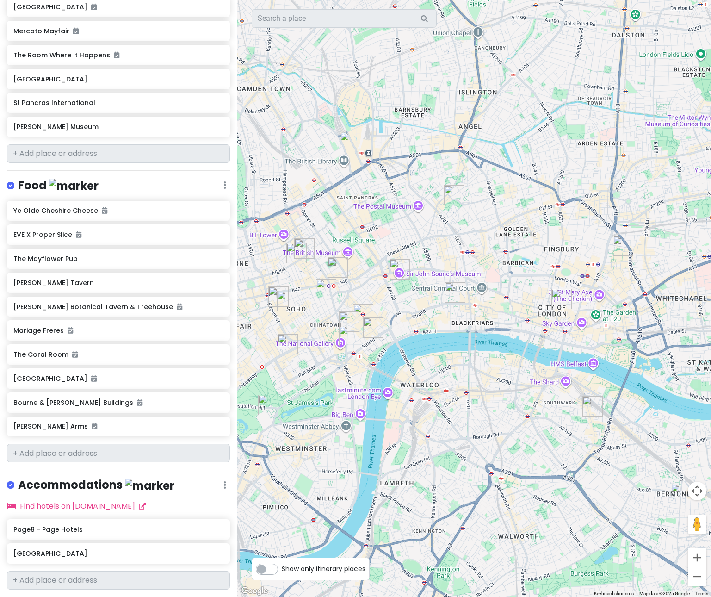
click at [555, 294] on img "The Royal Exchange" at bounding box center [562, 299] width 28 height 28
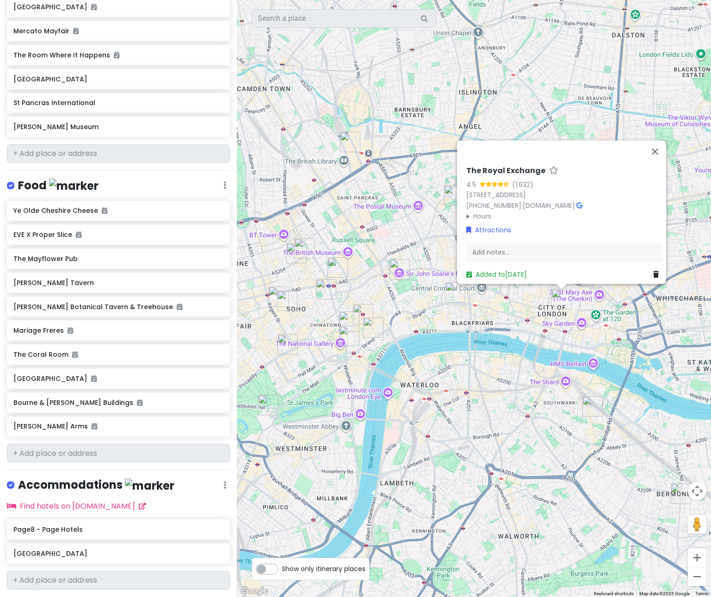
click at [325, 287] on img "The Room Where It Happens" at bounding box center [326, 289] width 28 height 28
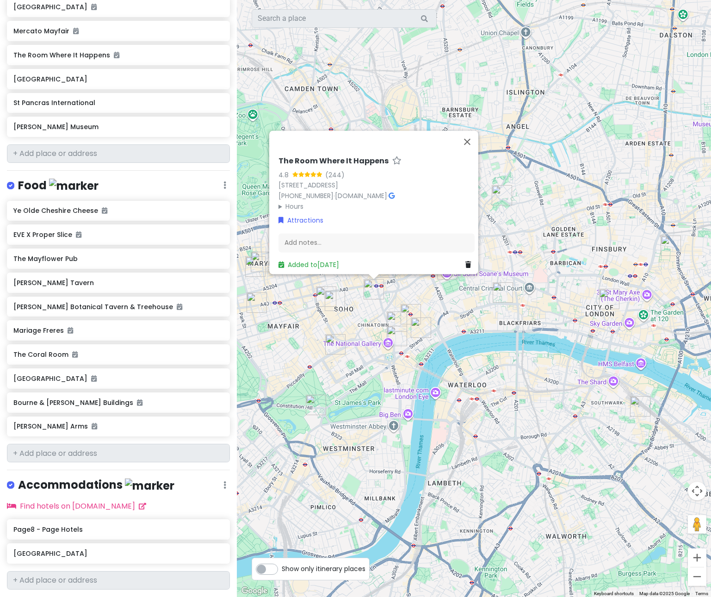
click at [434, 286] on div "The Room Where It Happens 4.8 (244) [STREET_ADDRESS] [PHONE_NUMBER] · [DOMAIN_N…" at bounding box center [474, 298] width 474 height 597
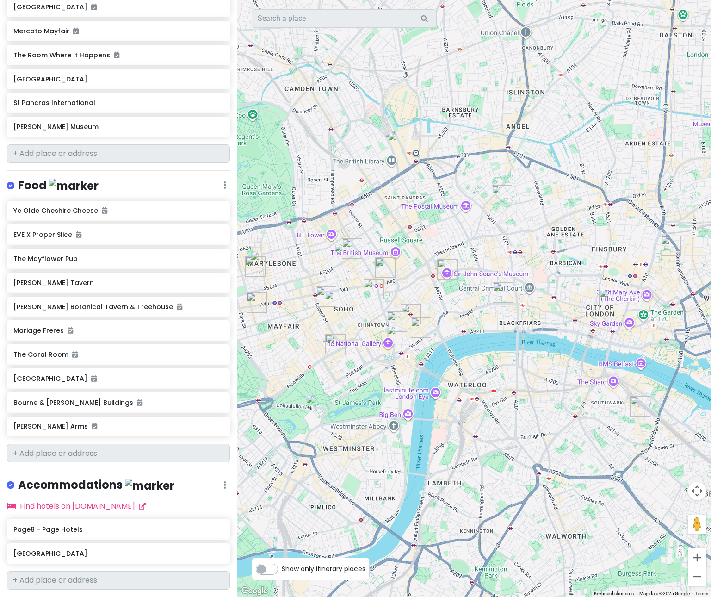
click at [370, 289] on img "The Room Where It Happens" at bounding box center [374, 289] width 28 height 28
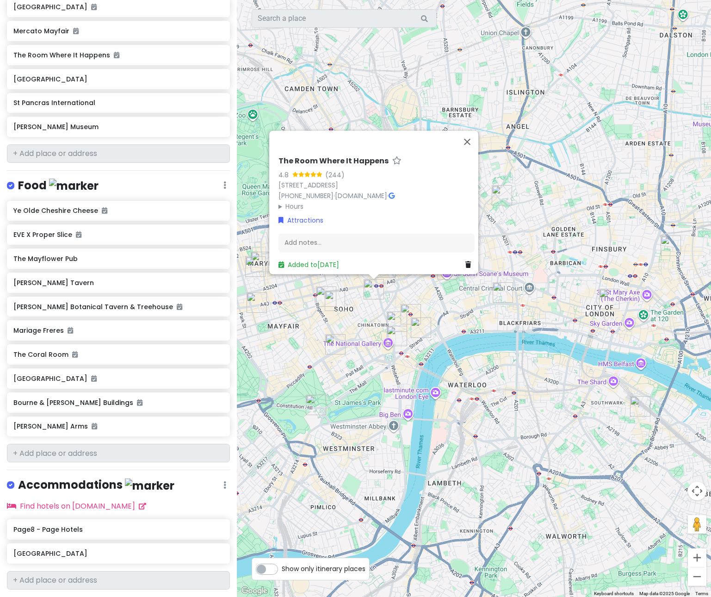
click at [452, 287] on div "The Room Where It Happens 4.8 (244) [STREET_ADDRESS] [PHONE_NUMBER] · [DOMAIN_N…" at bounding box center [474, 298] width 474 height 597
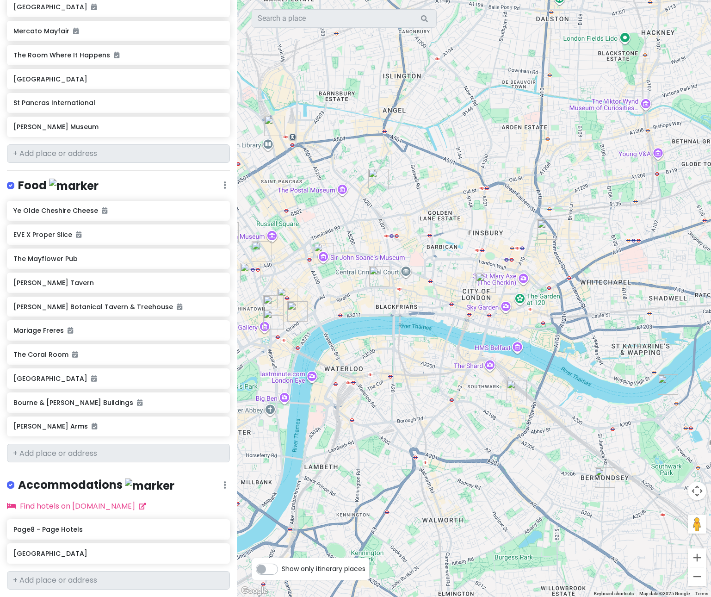
drag, startPoint x: 625, startPoint y: 481, endPoint x: 495, endPoint y: 465, distance: 131.1
click at [495, 465] on div at bounding box center [474, 298] width 474 height 597
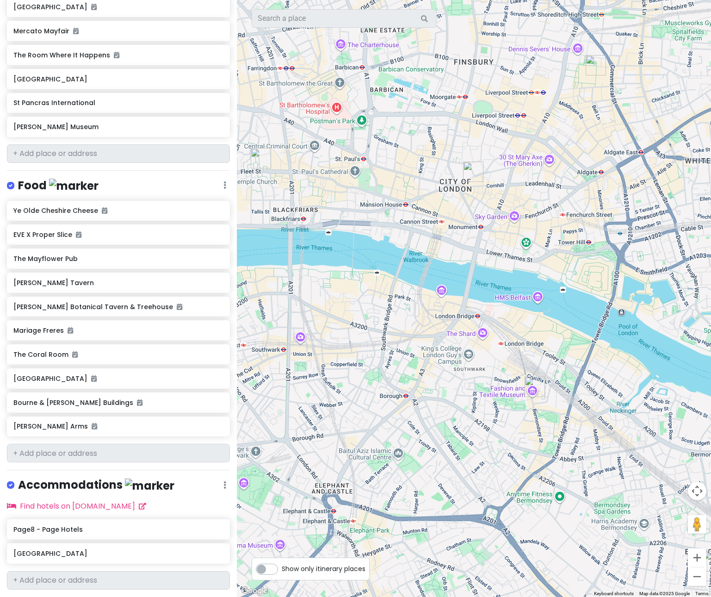
drag, startPoint x: 475, startPoint y: 343, endPoint x: 576, endPoint y: 389, distance: 110.4
click at [557, 389] on div at bounding box center [474, 298] width 474 height 597
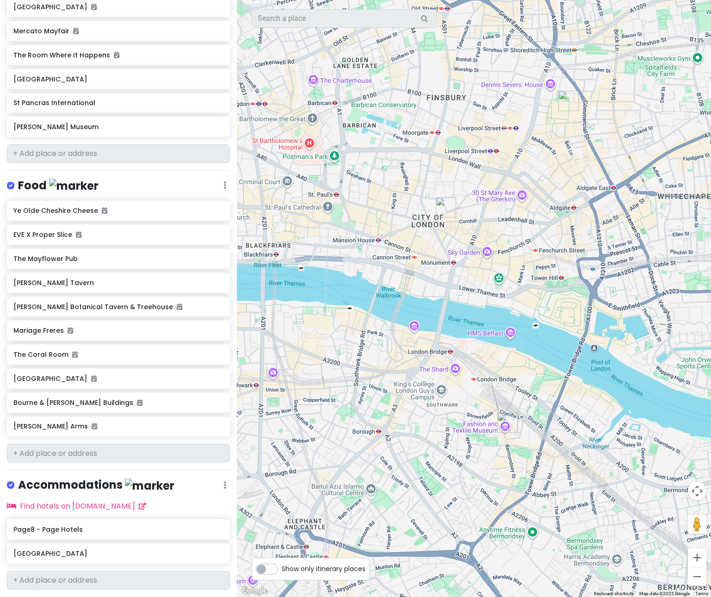
drag, startPoint x: 602, startPoint y: 387, endPoint x: 572, endPoint y: 425, distance: 48.7
click at [557, 425] on div at bounding box center [474, 298] width 474 height 597
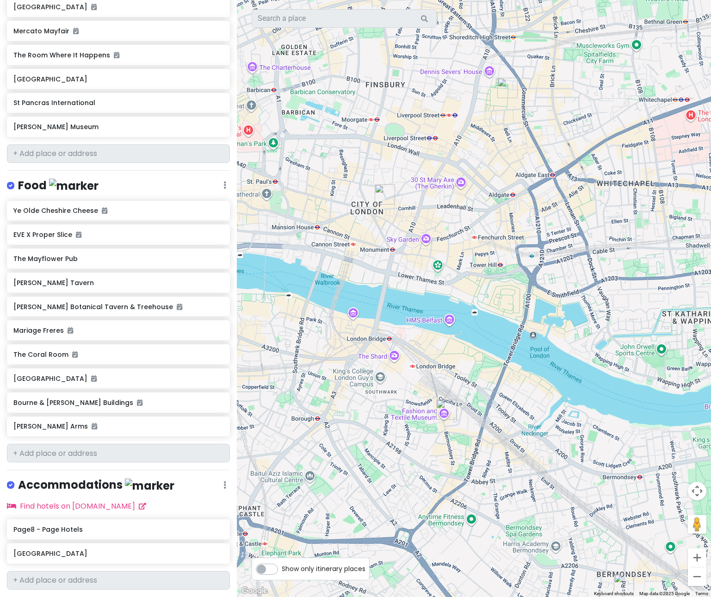
drag, startPoint x: 583, startPoint y: 463, endPoint x: 520, endPoint y: 449, distance: 64.9
click at [520, 449] on div at bounding box center [474, 298] width 474 height 597
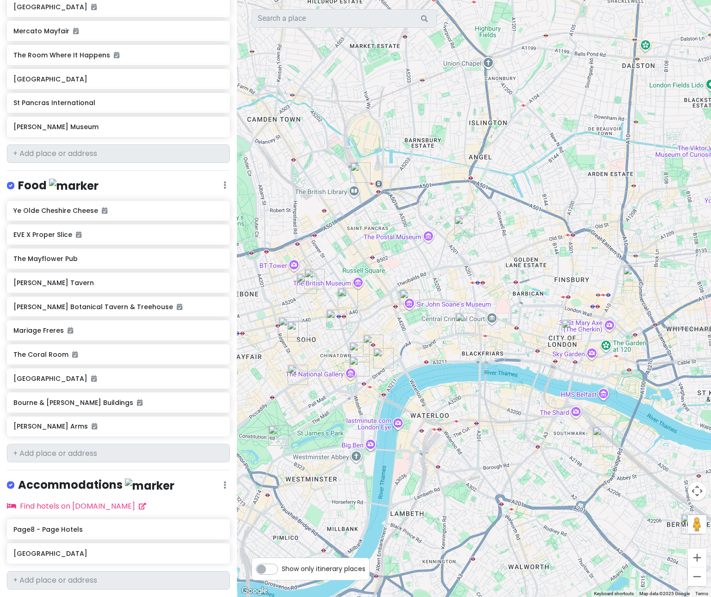
drag, startPoint x: 542, startPoint y: 402, endPoint x: 666, endPoint y: 463, distance: 138.9
click at [557, 463] on div at bounding box center [474, 298] width 474 height 597
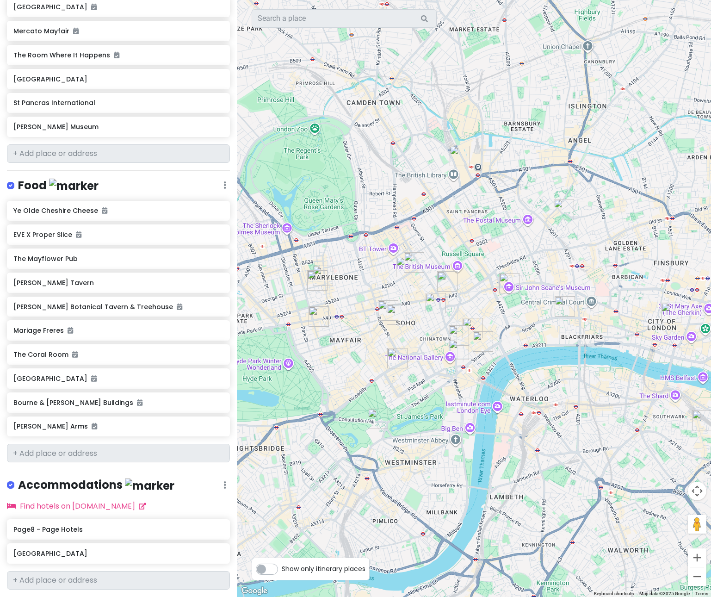
drag, startPoint x: 324, startPoint y: 246, endPoint x: 438, endPoint y: 229, distance: 115.1
click at [438, 229] on div at bounding box center [474, 298] width 474 height 597
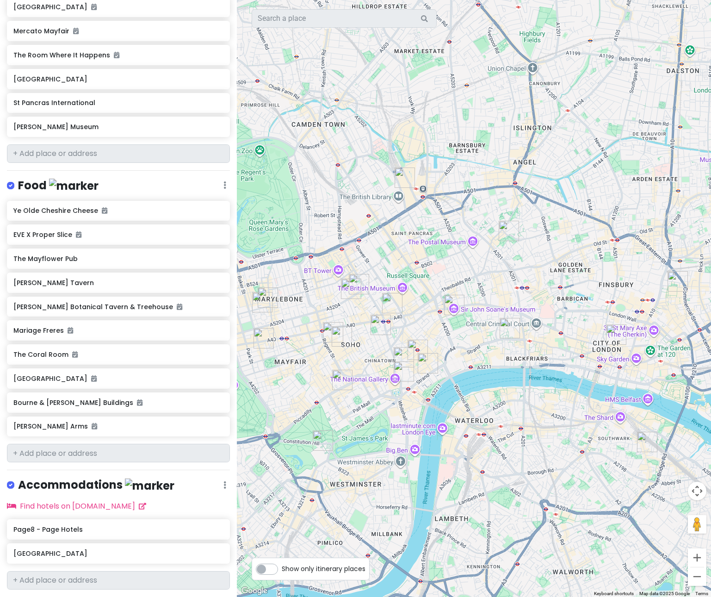
drag, startPoint x: 580, startPoint y: 272, endPoint x: 524, endPoint y: 294, distance: 60.5
click at [524, 294] on div at bounding box center [474, 298] width 474 height 597
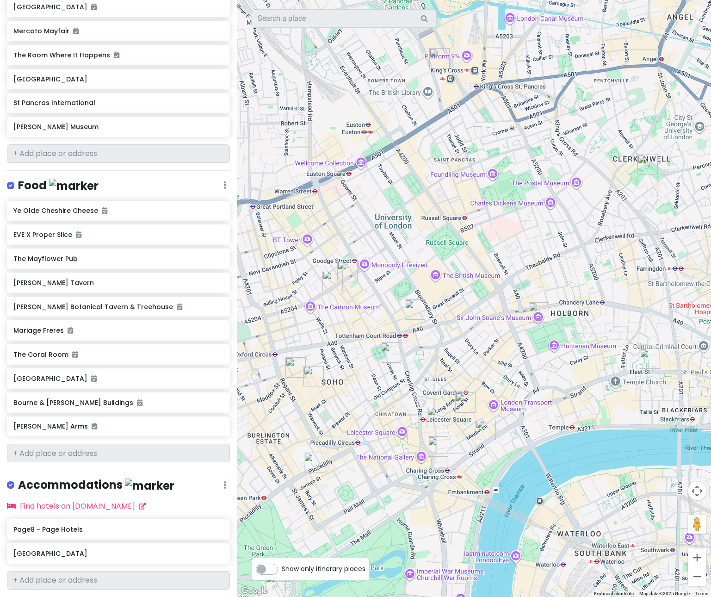
drag, startPoint x: 391, startPoint y: 194, endPoint x: 562, endPoint y: 199, distance: 170.9
click at [557, 199] on div at bounding box center [474, 298] width 474 height 597
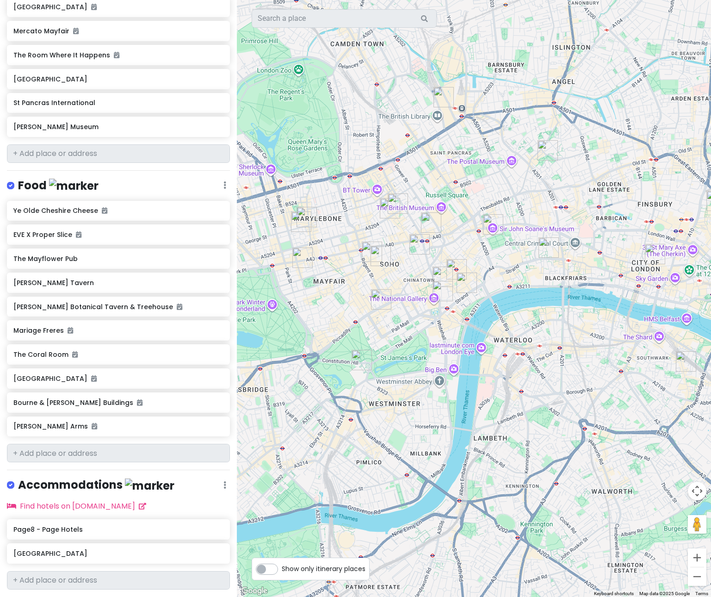
drag, startPoint x: 659, startPoint y: 223, endPoint x: 600, endPoint y: 195, distance: 65.4
click at [557, 195] on div at bounding box center [474, 298] width 474 height 597
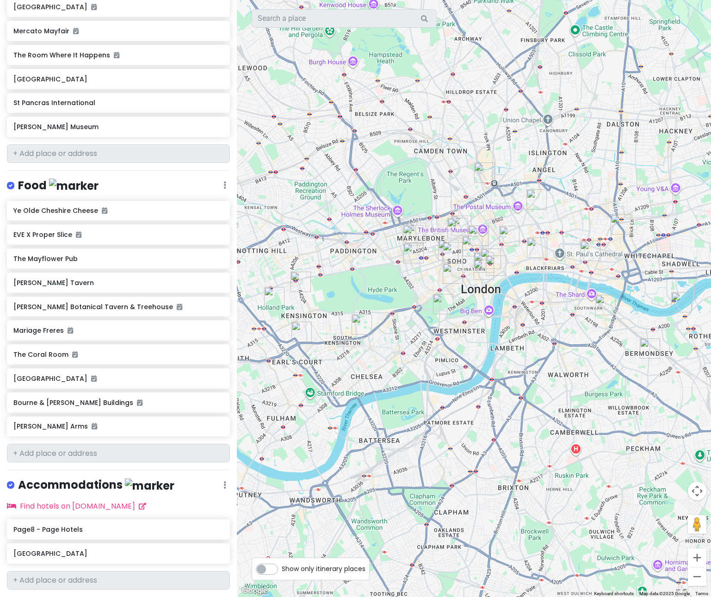
drag, startPoint x: 638, startPoint y: 163, endPoint x: 581, endPoint y: 192, distance: 63.3
click at [557, 192] on div at bounding box center [474, 298] width 474 height 597
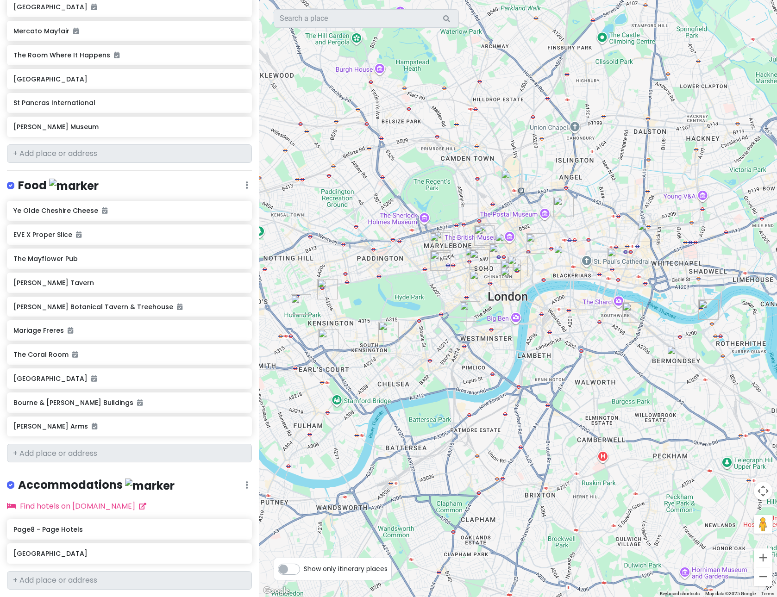
drag, startPoint x: 599, startPoint y: 301, endPoint x: 575, endPoint y: 311, distance: 25.7
click at [557, 311] on div at bounding box center [518, 298] width 518 height 597
